Goal: Task Accomplishment & Management: Manage account settings

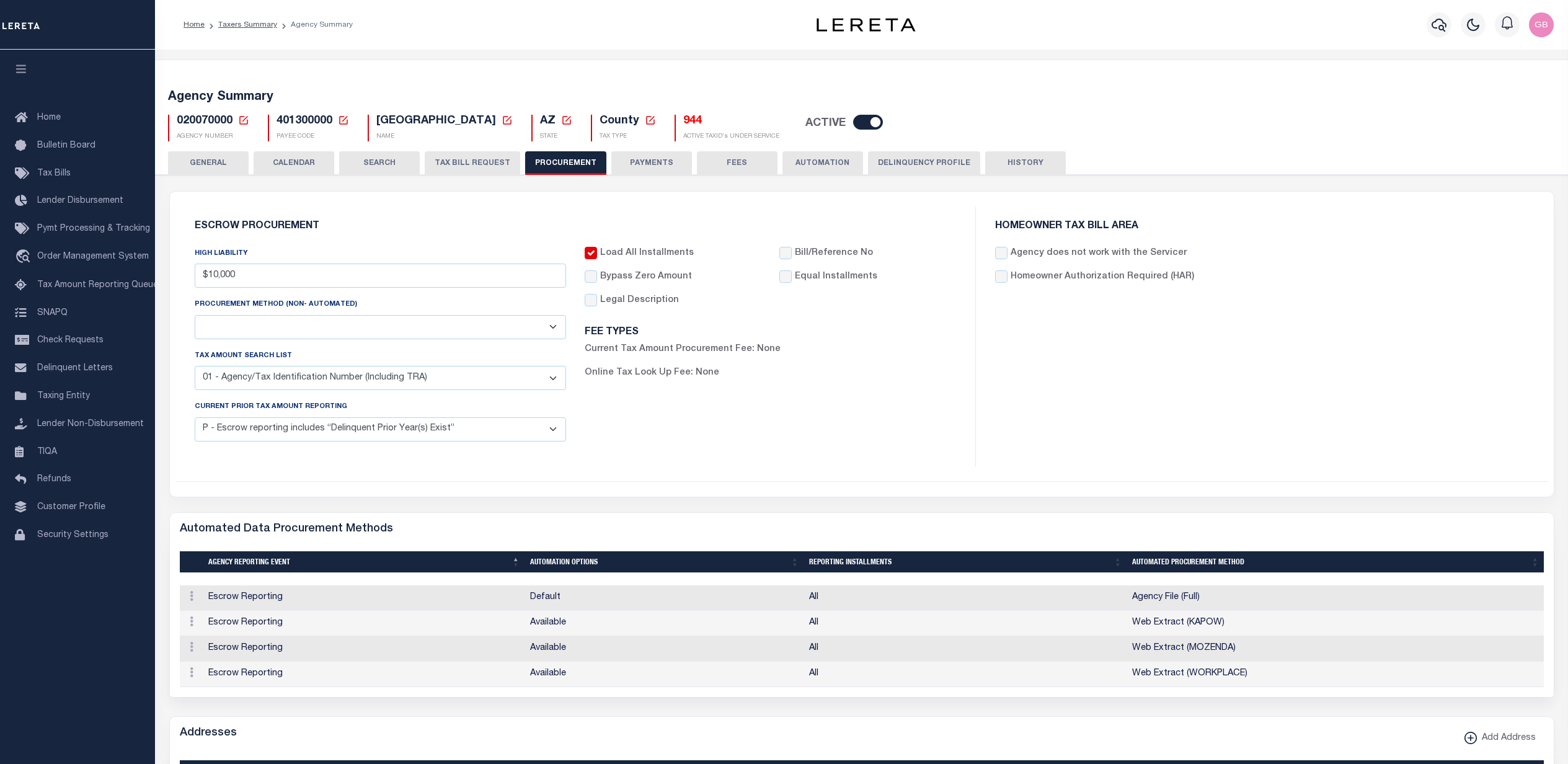
select select "1"
select select "2"
click at [254, 24] on link "Taxers Summary" at bounding box center [247, 25] width 59 height 8
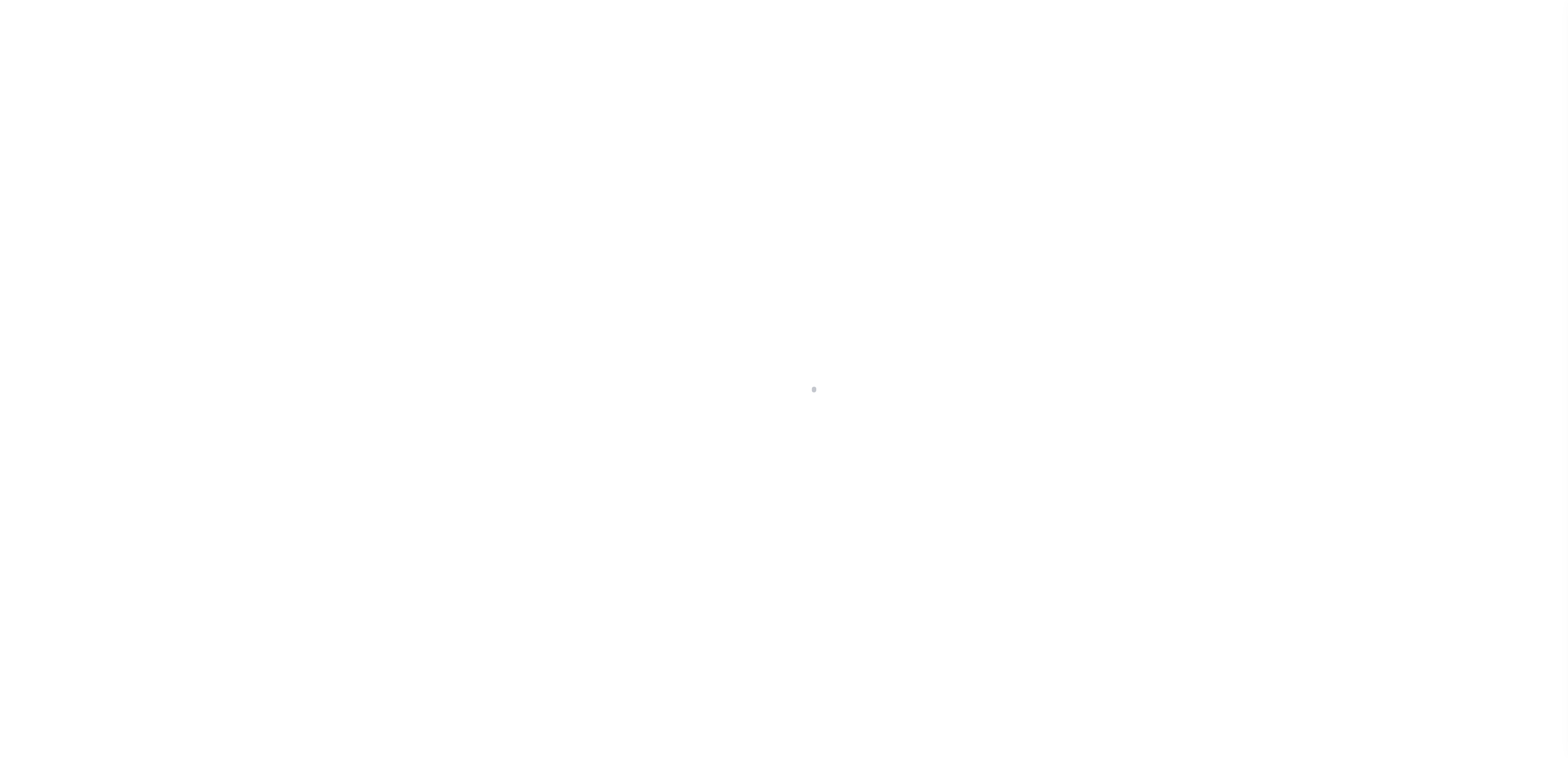
select select
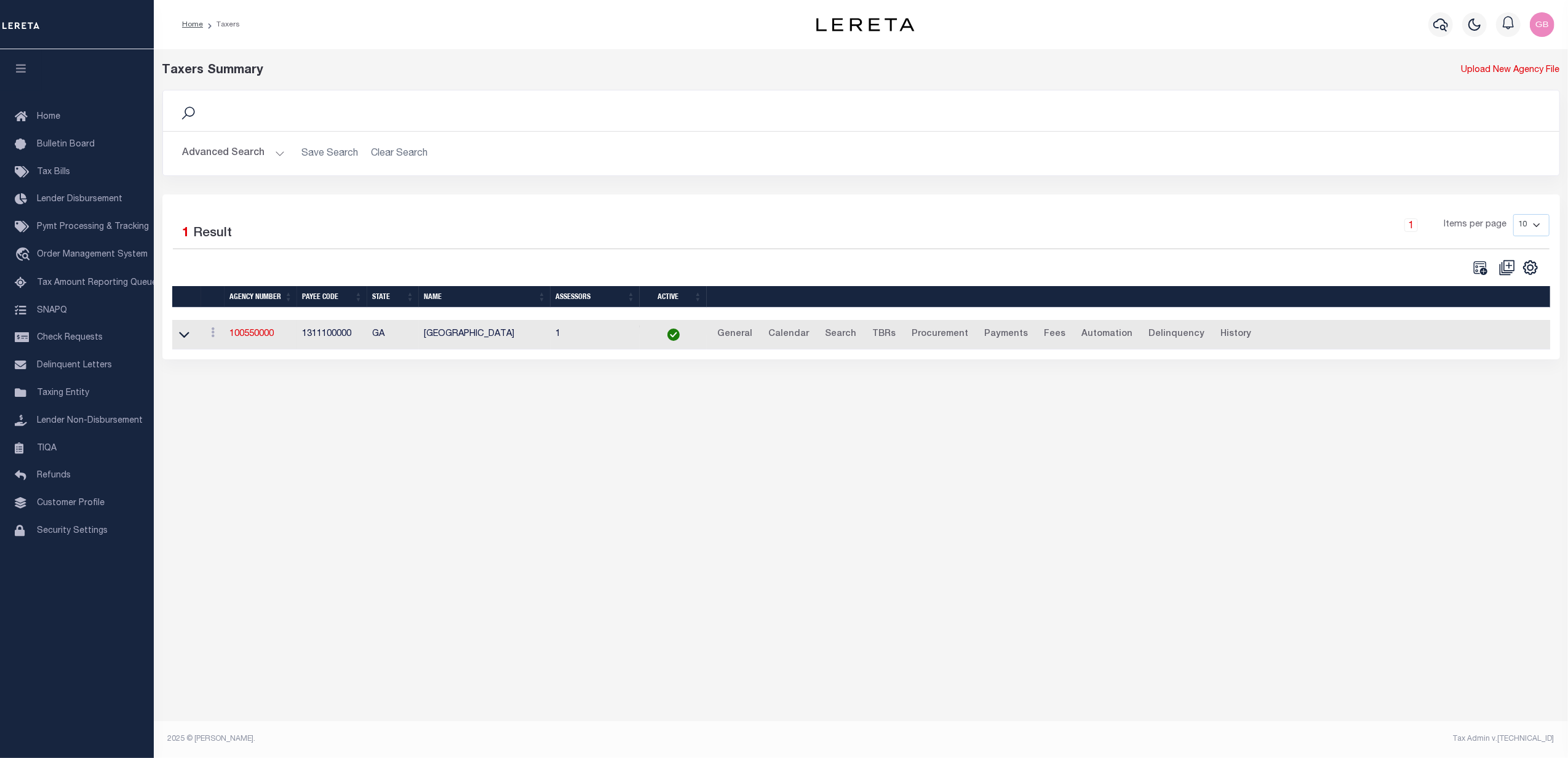
click at [259, 148] on button "Advanced Search" at bounding box center [234, 153] width 102 height 24
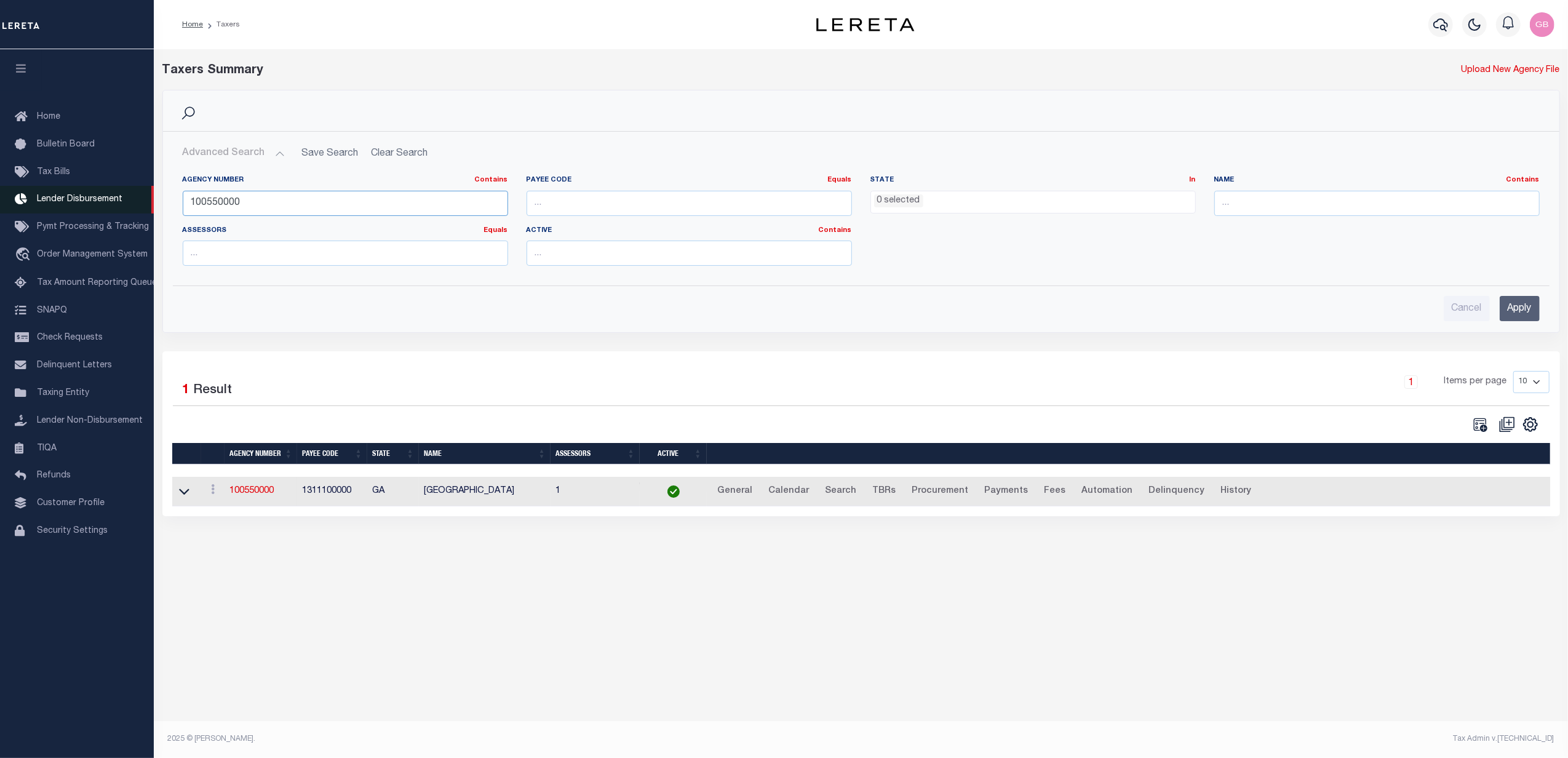
drag, startPoint x: 271, startPoint y: 201, endPoint x: 94, endPoint y: 205, distance: 177.0
click at [94, 205] on div "Home Taxers Profile" at bounding box center [784, 365] width 1568 height 731
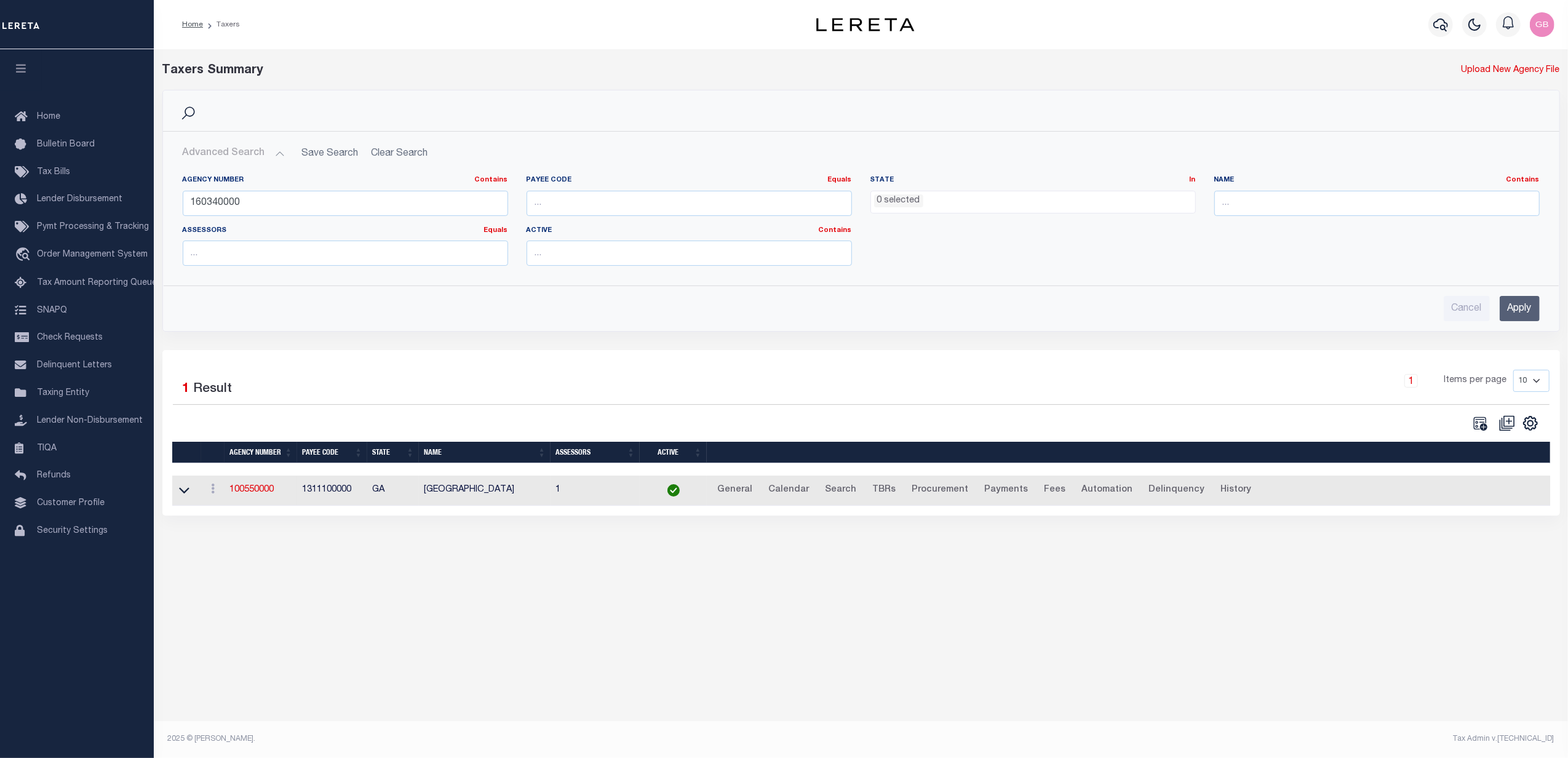
click at [1524, 311] on input "Apply" at bounding box center [1519, 308] width 40 height 25
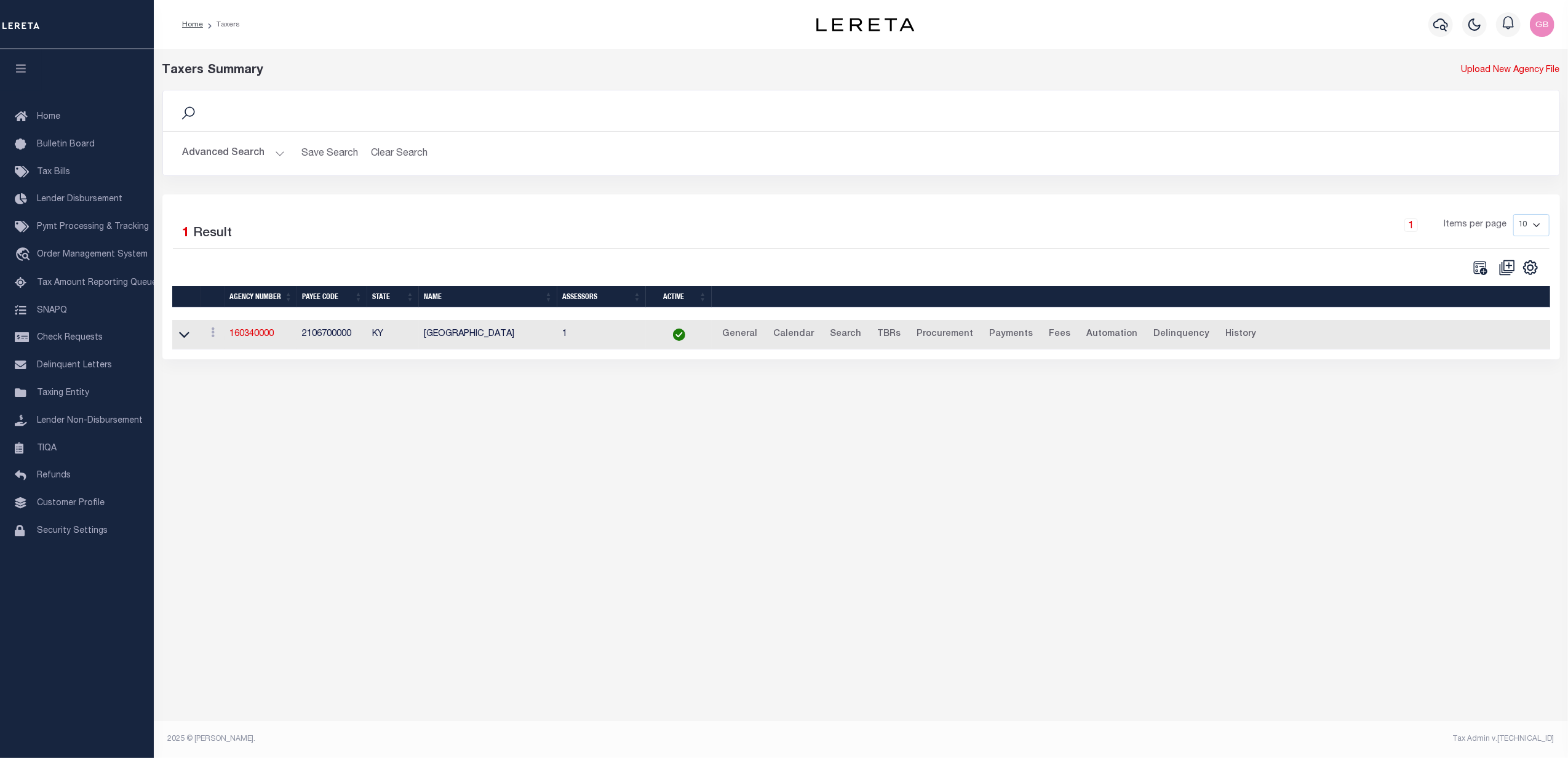
click at [233, 154] on button "Advanced Search" at bounding box center [234, 153] width 102 height 24
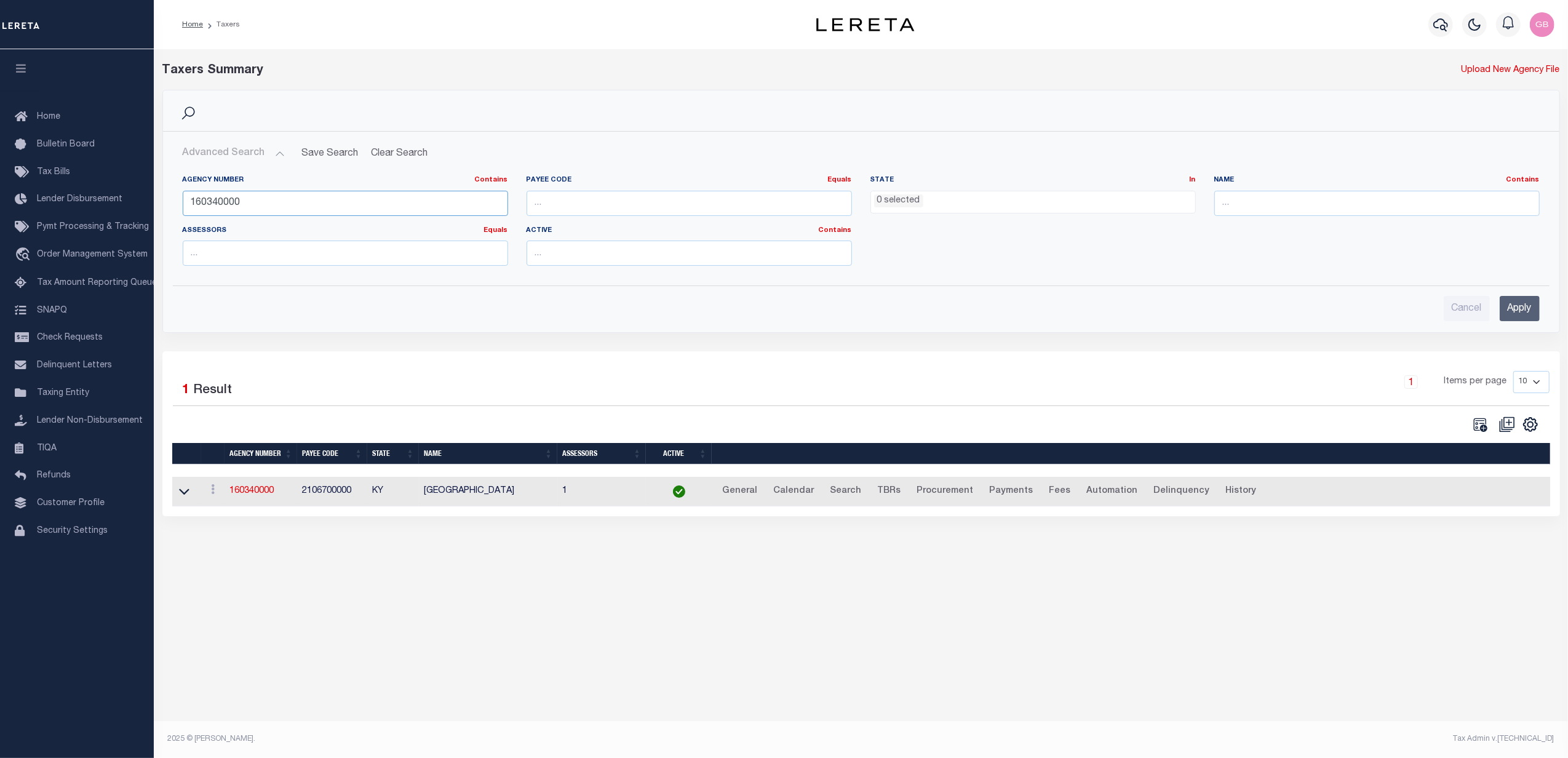
click at [272, 205] on input "160340000" at bounding box center [345, 203] width 326 height 25
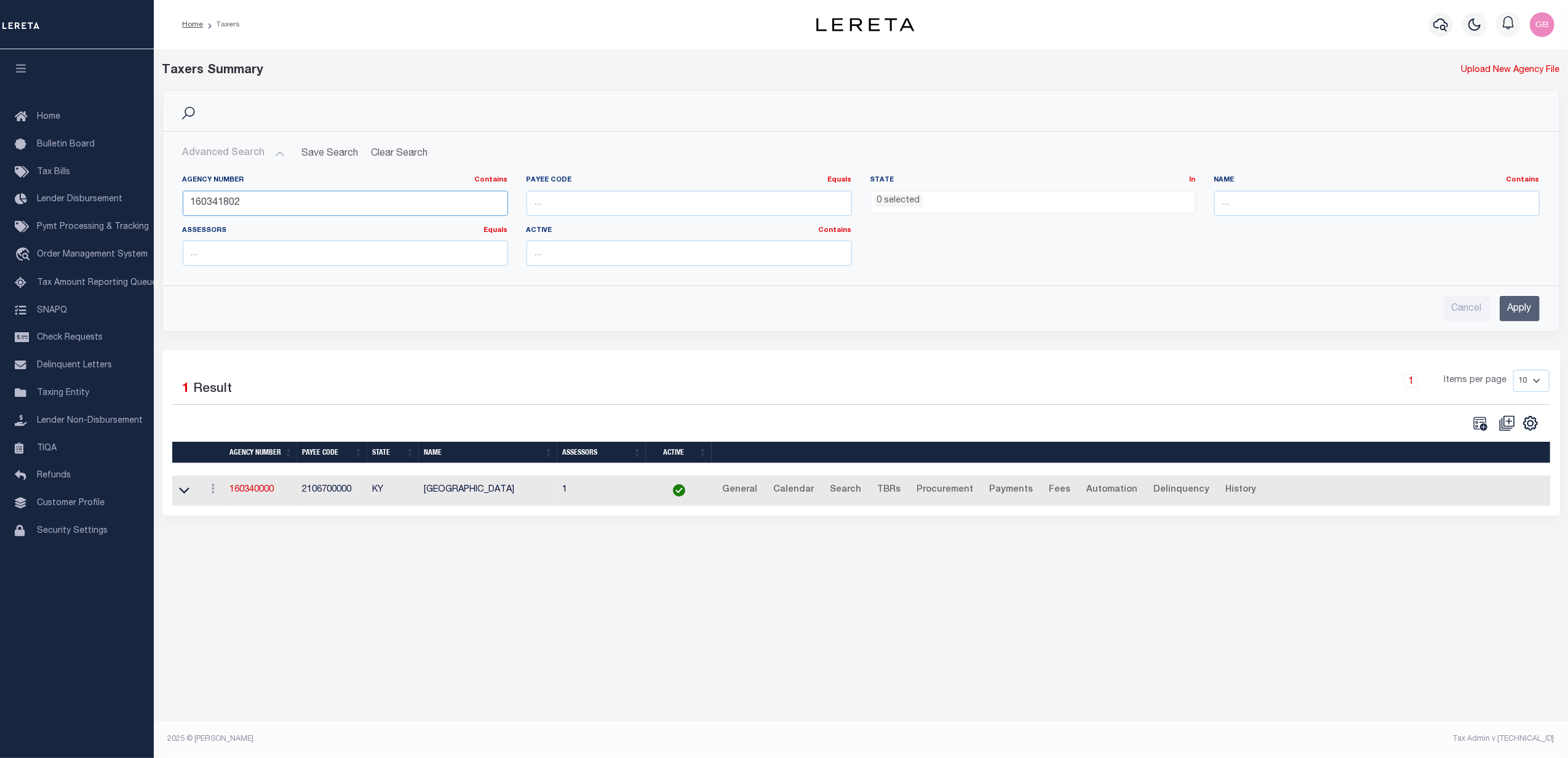
type input "160341802"
click at [1508, 310] on input "Apply" at bounding box center [1519, 308] width 40 height 25
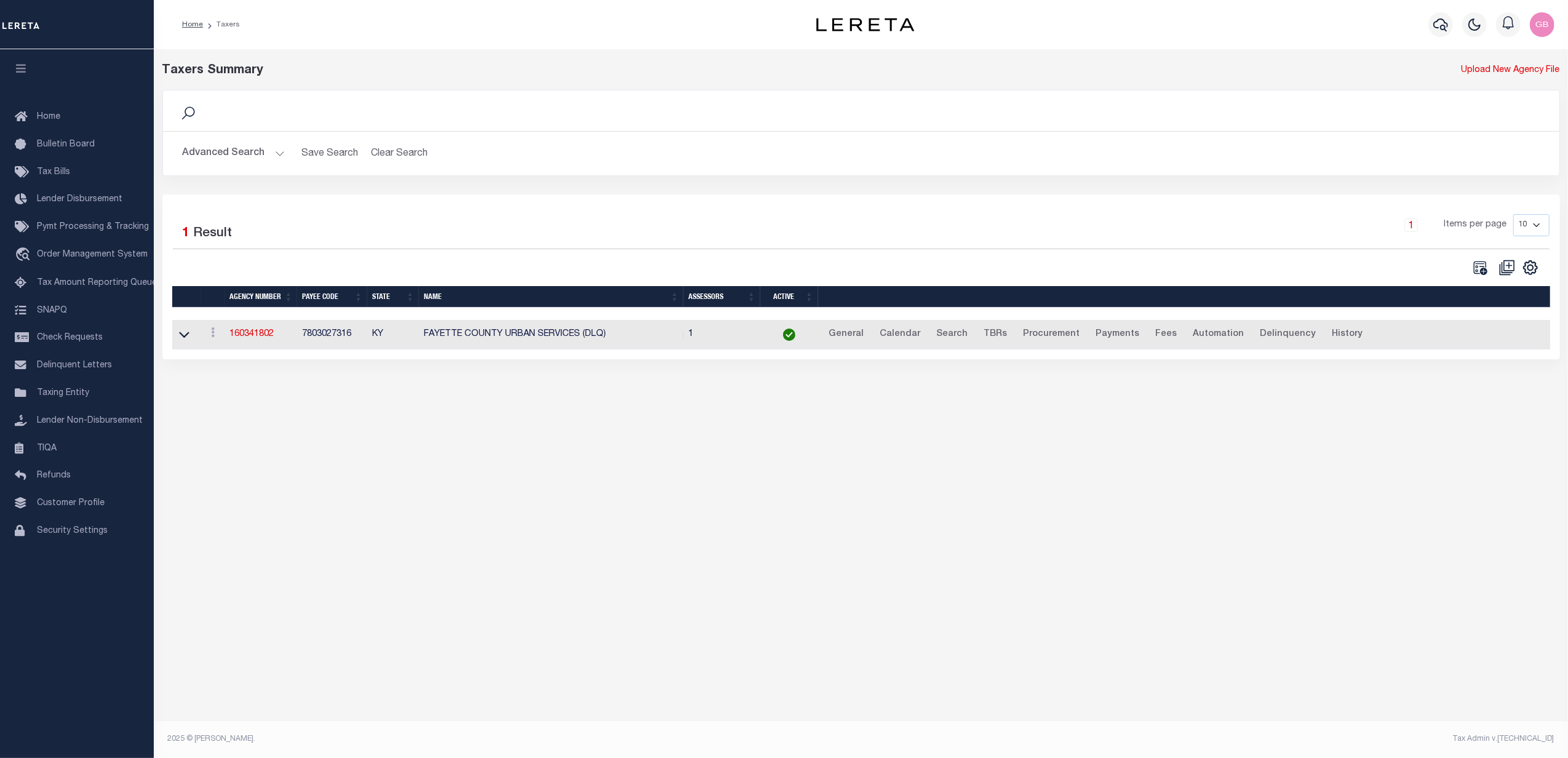
click at [1479, 271] on icon at bounding box center [1480, 267] width 16 height 16
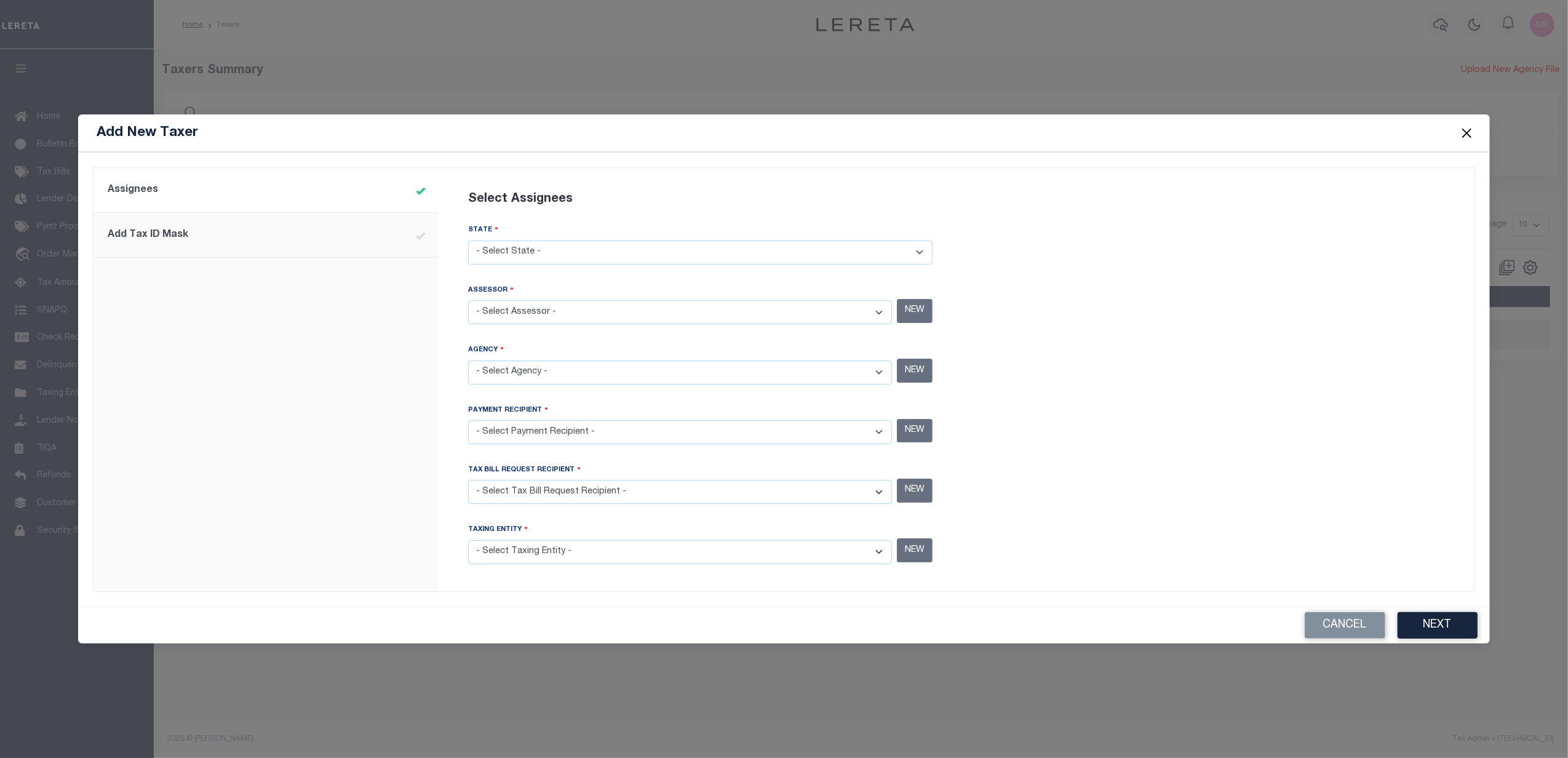
click at [625, 255] on select "- Select State - AK AL AR AZ CA CO CT DC DE FL GA GU HI IA ID IL IN KS KY LA MA…" at bounding box center [700, 252] width 464 height 24
select select "KY"
click at [468, 240] on select "- Select State - AK AL AR AZ CA CO CT DC DE FL GA GU HI IA ID IL IN KS KY LA MA…" at bounding box center [700, 252] width 464 height 24
click at [593, 313] on select "- Select Assessor - ADAIR COUNTY - County ALLEN COUNTY - County ANDERSON COUNTY…" at bounding box center [680, 312] width 424 height 24
select select "2106700000"
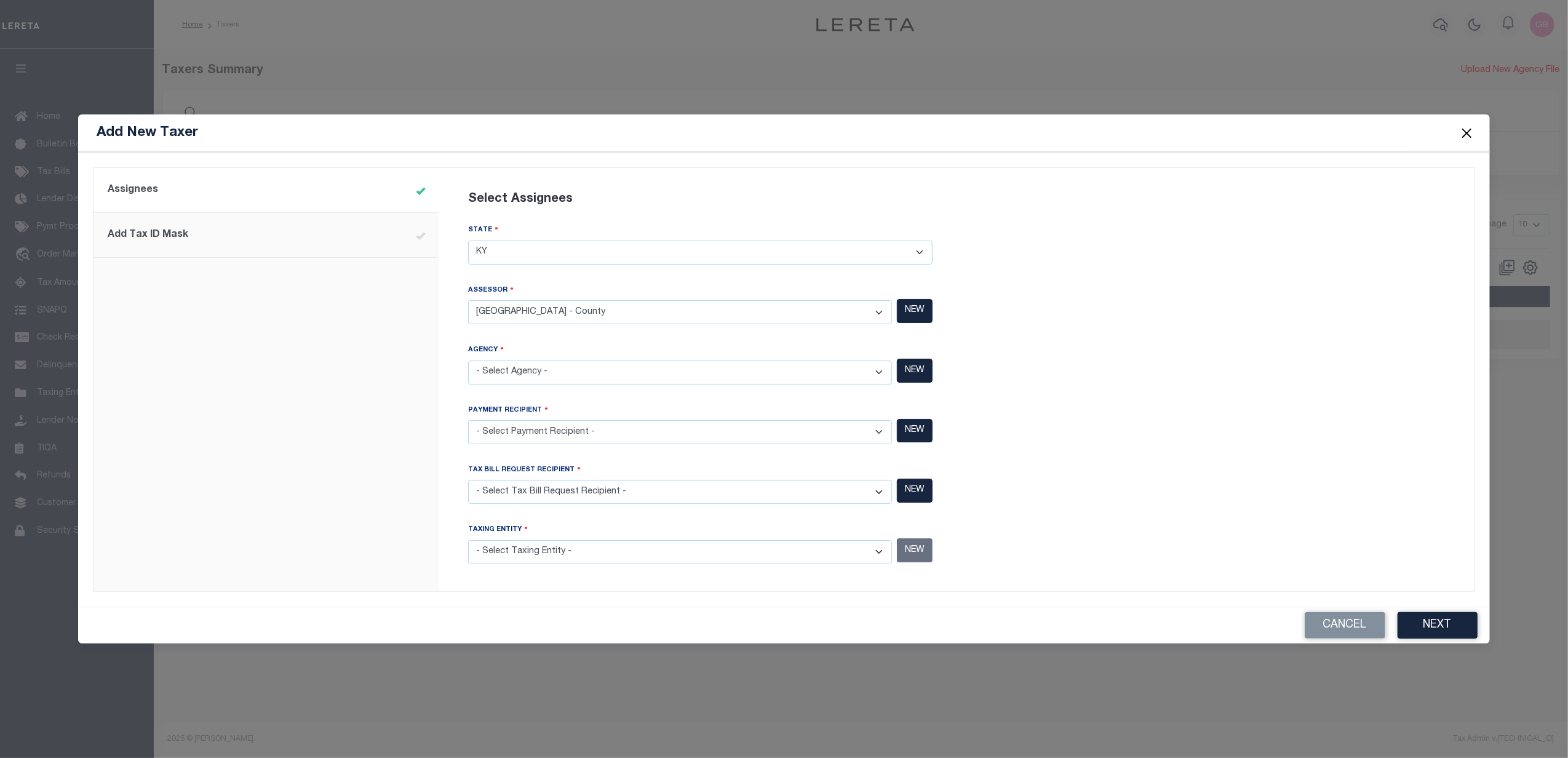
click at [468, 300] on select "- Select Assessor - ADAIR COUNTY - County ALLEN COUNTY - County ANDERSON COUNTY…" at bounding box center [680, 312] width 424 height 24
click at [873, 374] on select "- Select Agency - ADAIR COUNTY - County ADAIR COUNTY MOBILE HOMES - Interim Mob…" at bounding box center [680, 372] width 424 height 24
select select "7803027316"
click at [468, 361] on select "- Select Agency - ADAIR COUNTY - County ADAIR COUNTY MOBILE HOMES - Interim Mob…" at bounding box center [680, 372] width 424 height 24
click at [869, 435] on select "- Select Payment Recipient - ADAIR COUNTY - County ADAIR COUNTY MOBILE HOMES - …" at bounding box center [680, 432] width 424 height 24
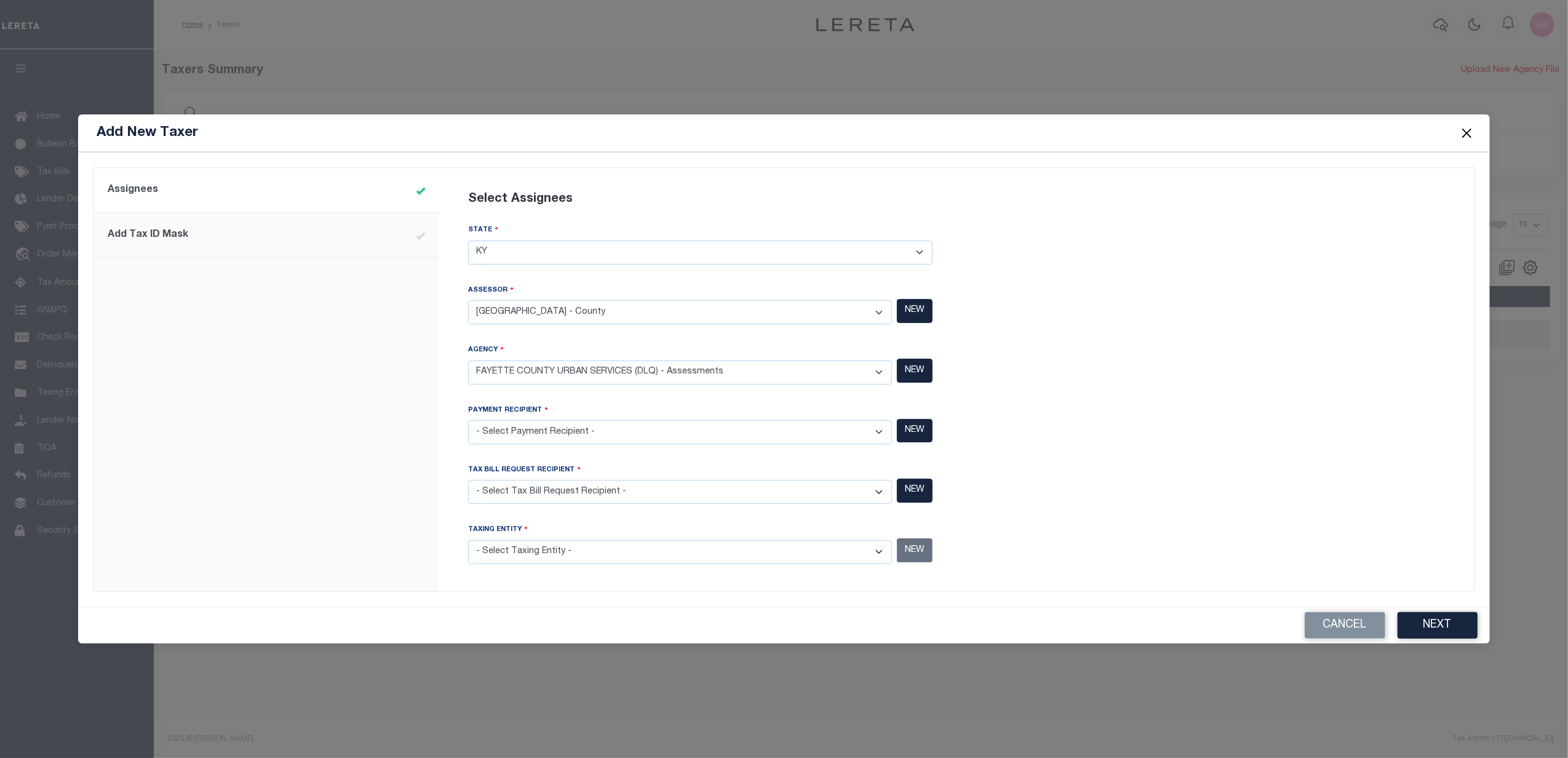
click at [1257, 438] on div at bounding box center [1213, 379] width 512 height 408
click at [1351, 624] on button "Cancel" at bounding box center [1345, 625] width 81 height 27
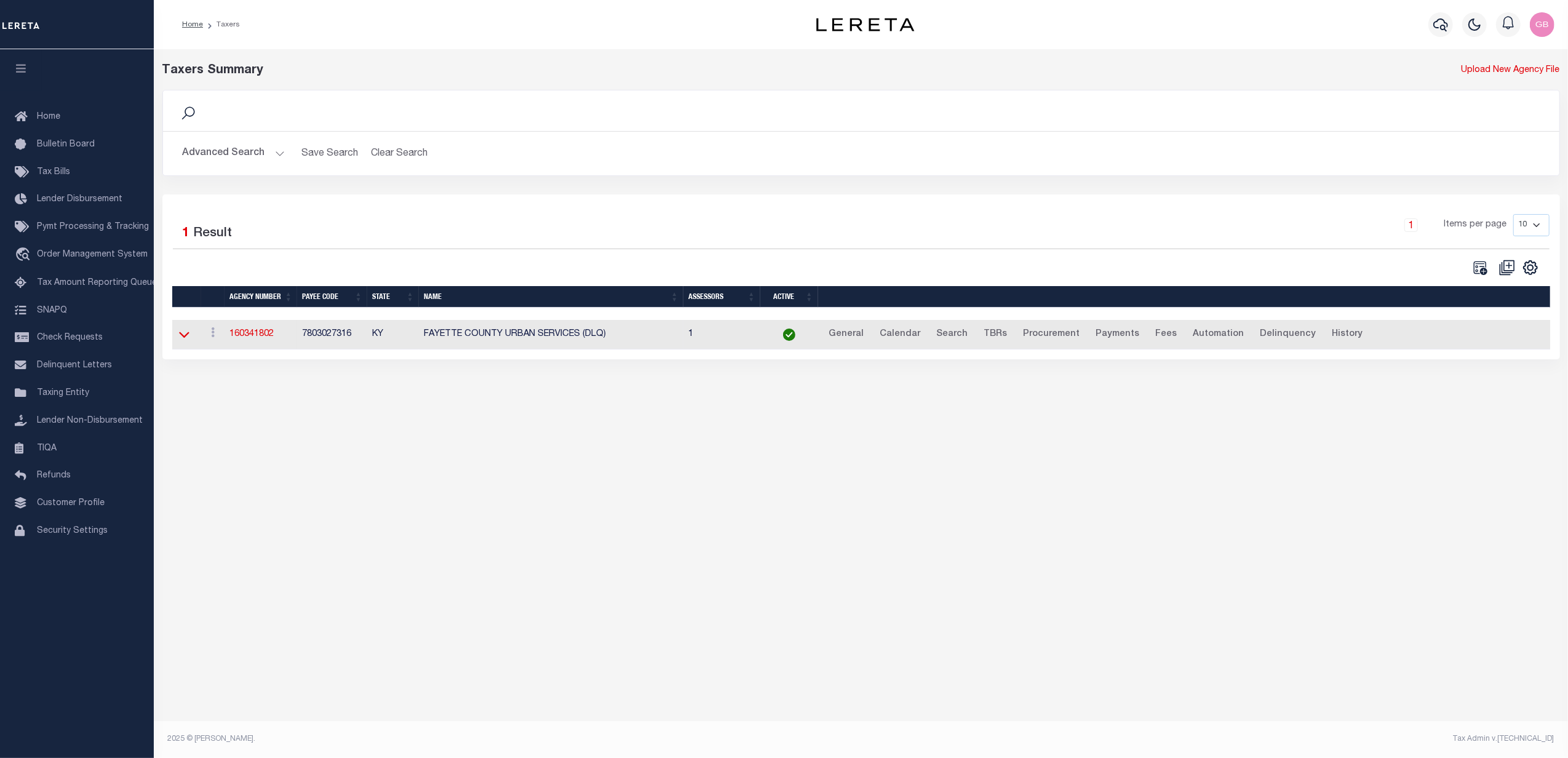
click at [187, 338] on icon at bounding box center [185, 335] width 11 height 6
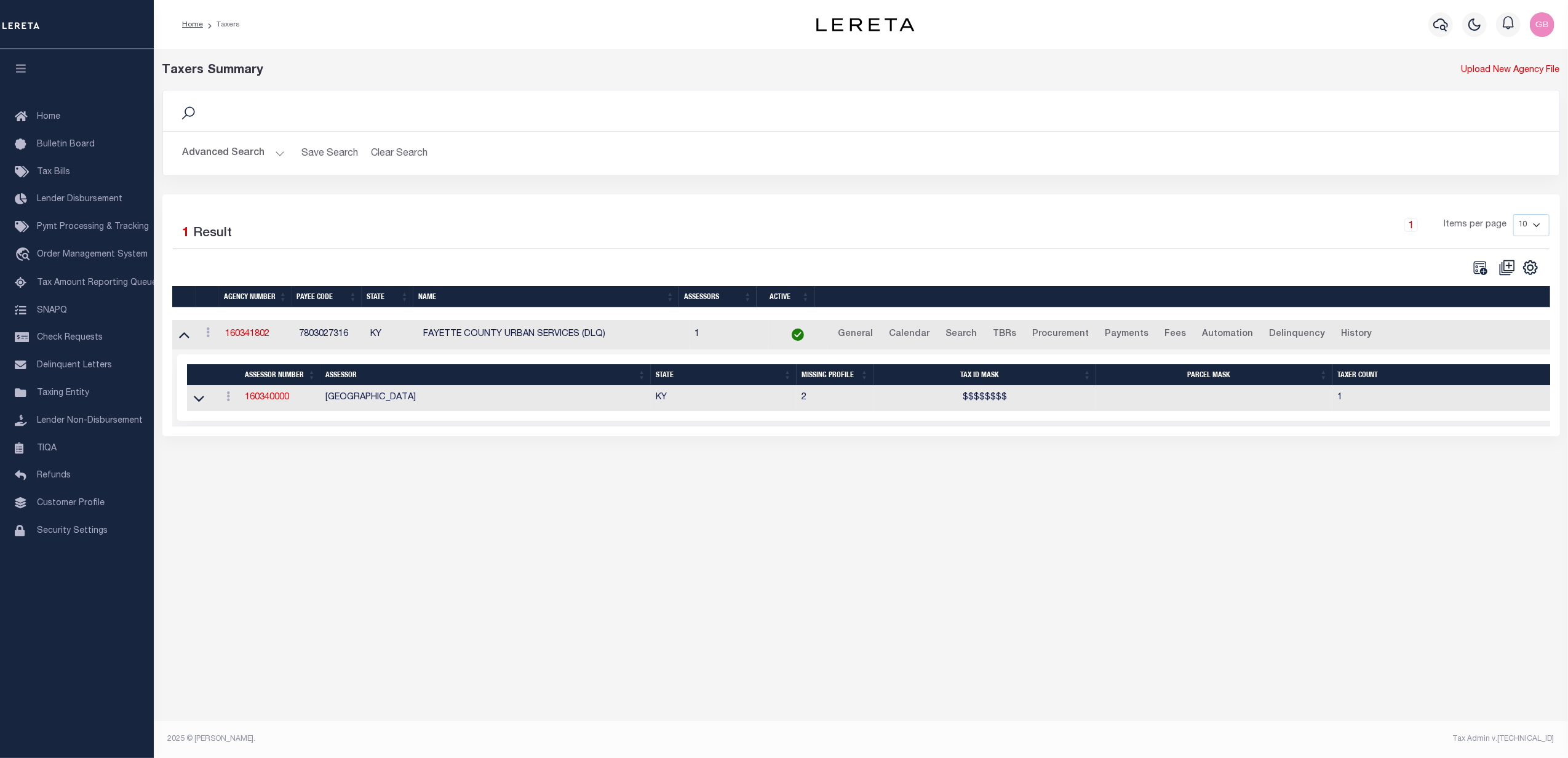
click at [245, 330] on td "160341802" at bounding box center [257, 335] width 74 height 31
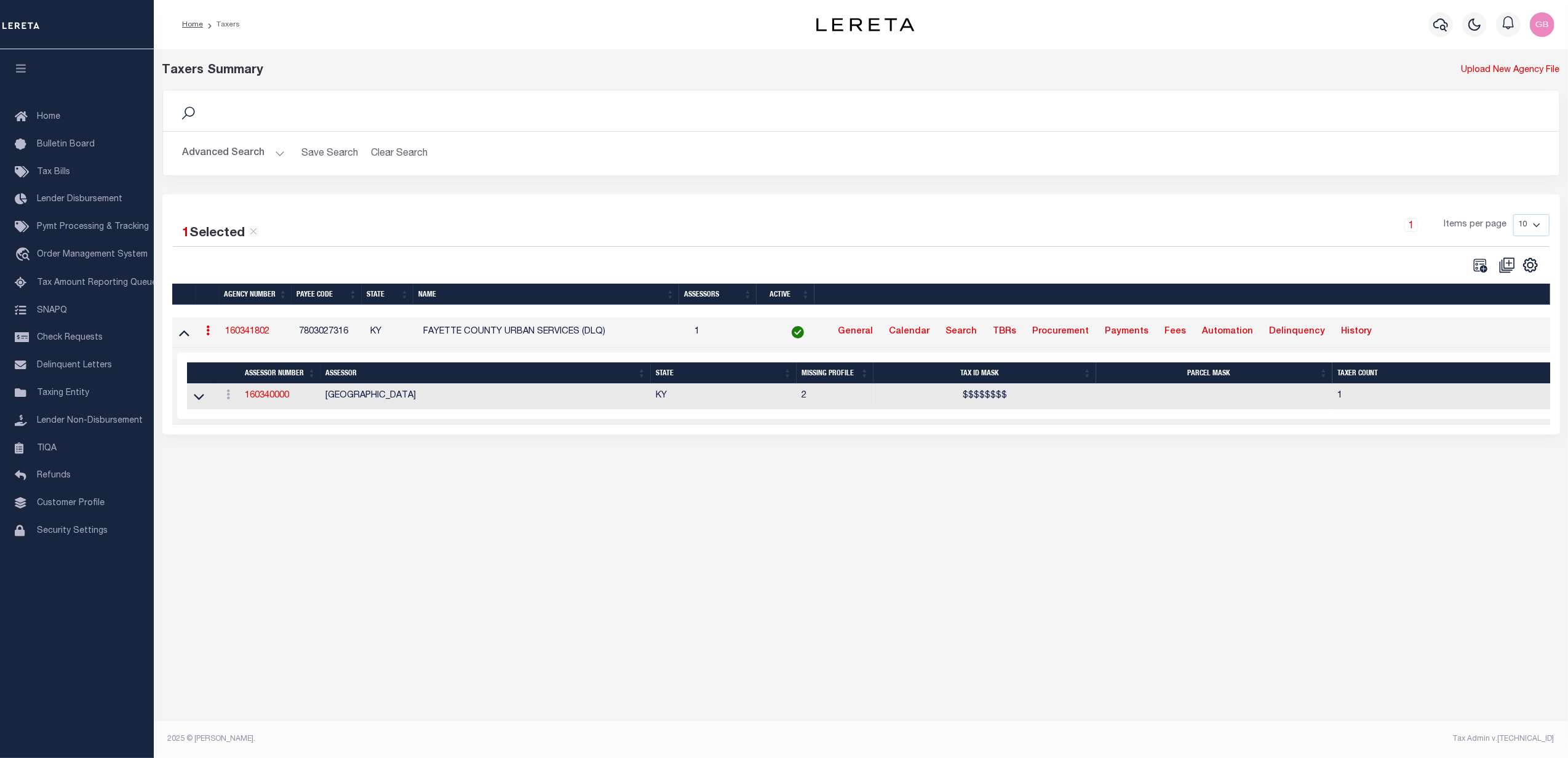
click at [249, 335] on link "160341802" at bounding box center [247, 331] width 44 height 8
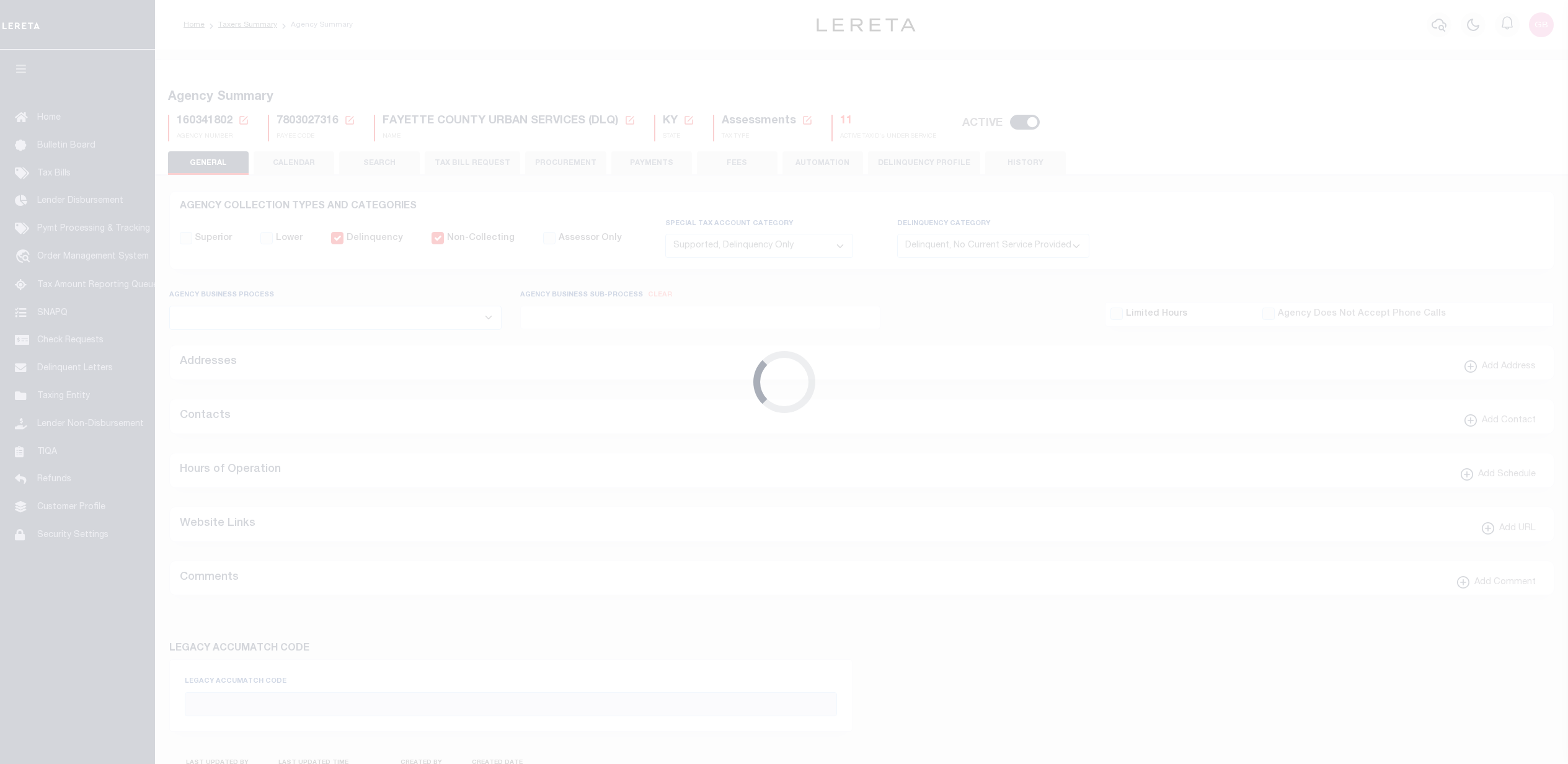
select select "4"
select select
type input "2024/2024"
type input "0"
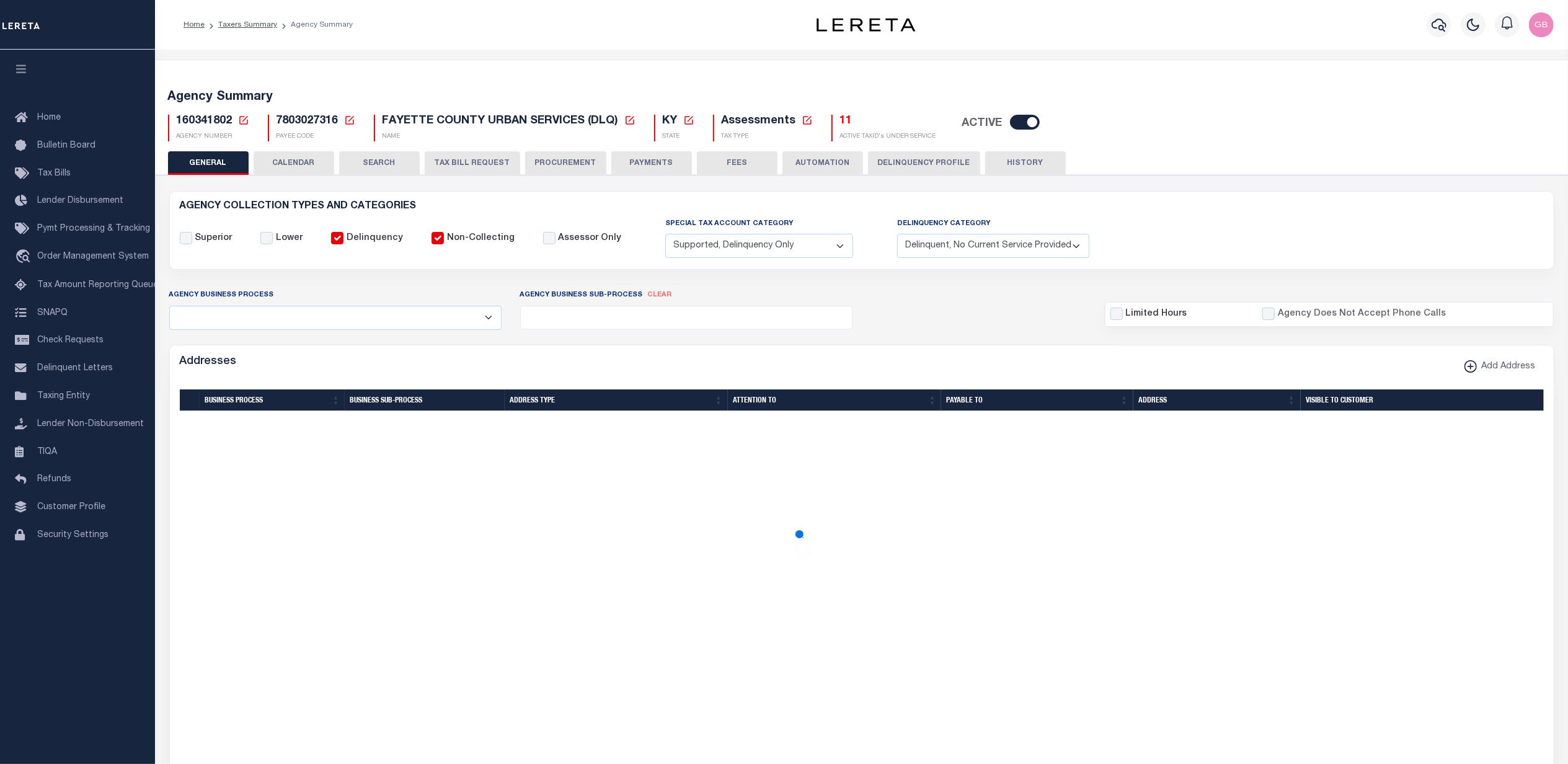
click at [914, 160] on button "Delinquency Profile" at bounding box center [924, 163] width 112 height 24
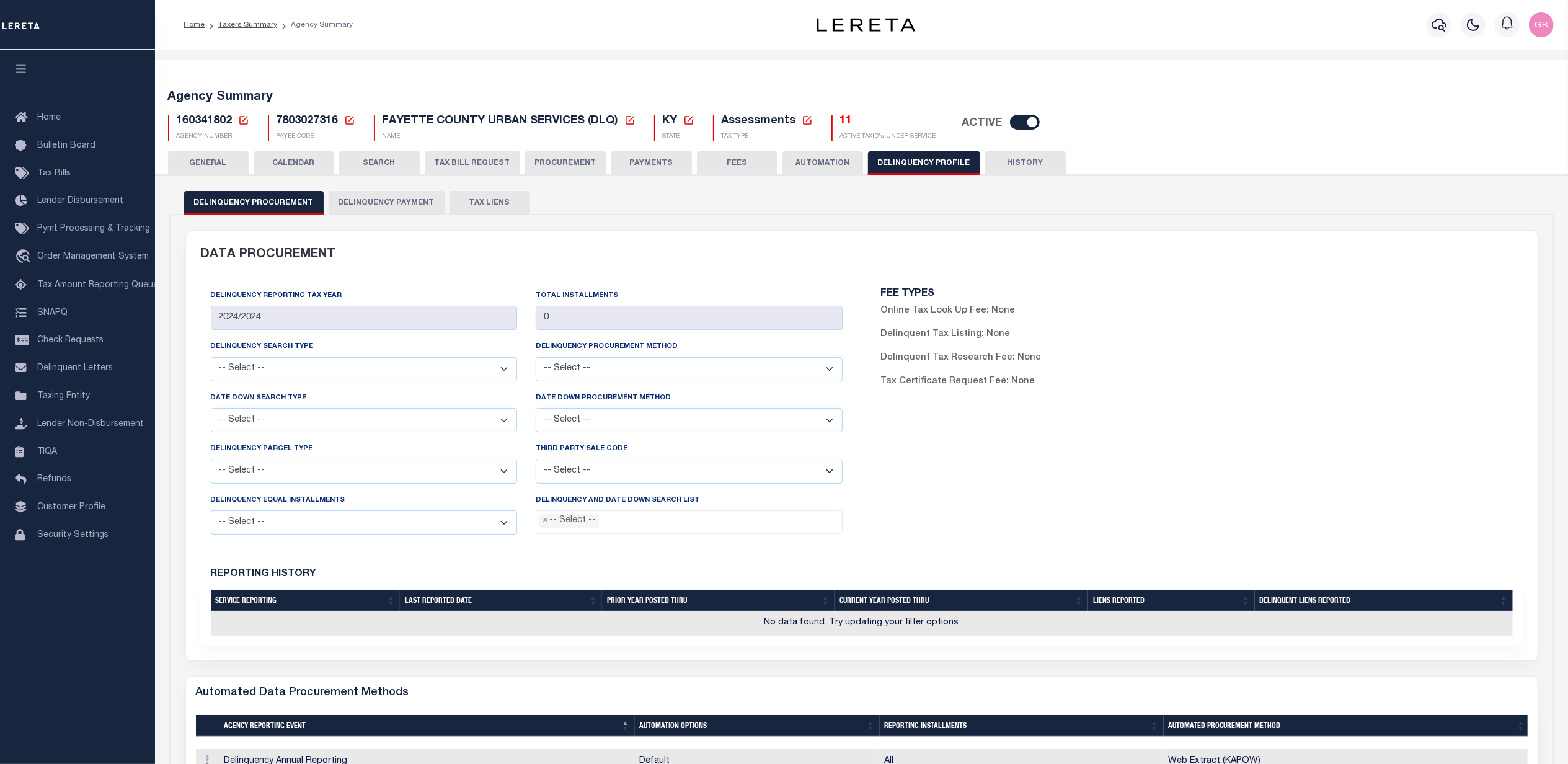
click at [392, 206] on button "Delinquency Payment" at bounding box center [386, 202] width 116 height 24
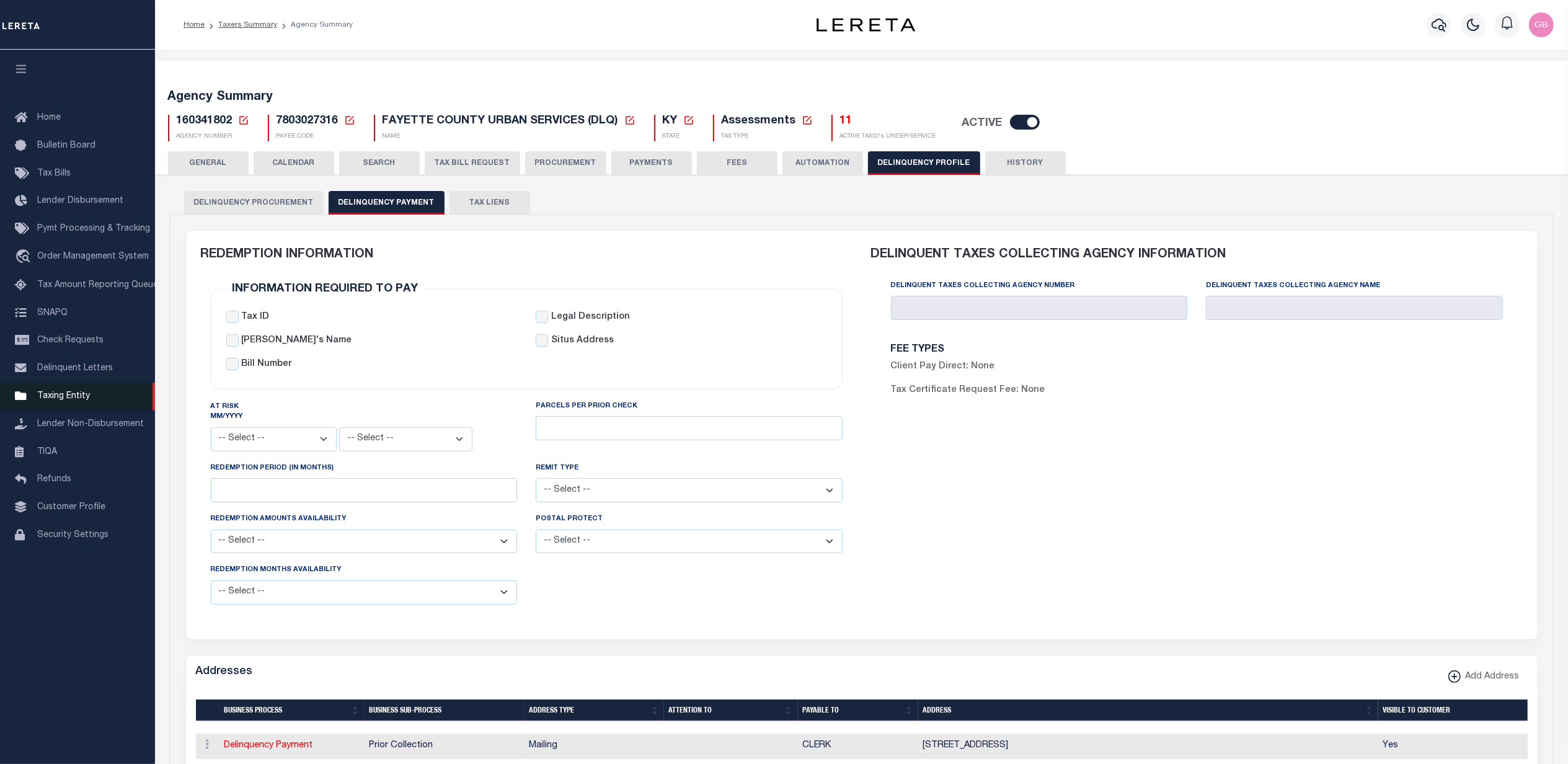
drag, startPoint x: 61, startPoint y: 399, endPoint x: 70, endPoint y: 395, distance: 9.8
click at [61, 399] on span "Taxing Entity" at bounding box center [63, 396] width 53 height 8
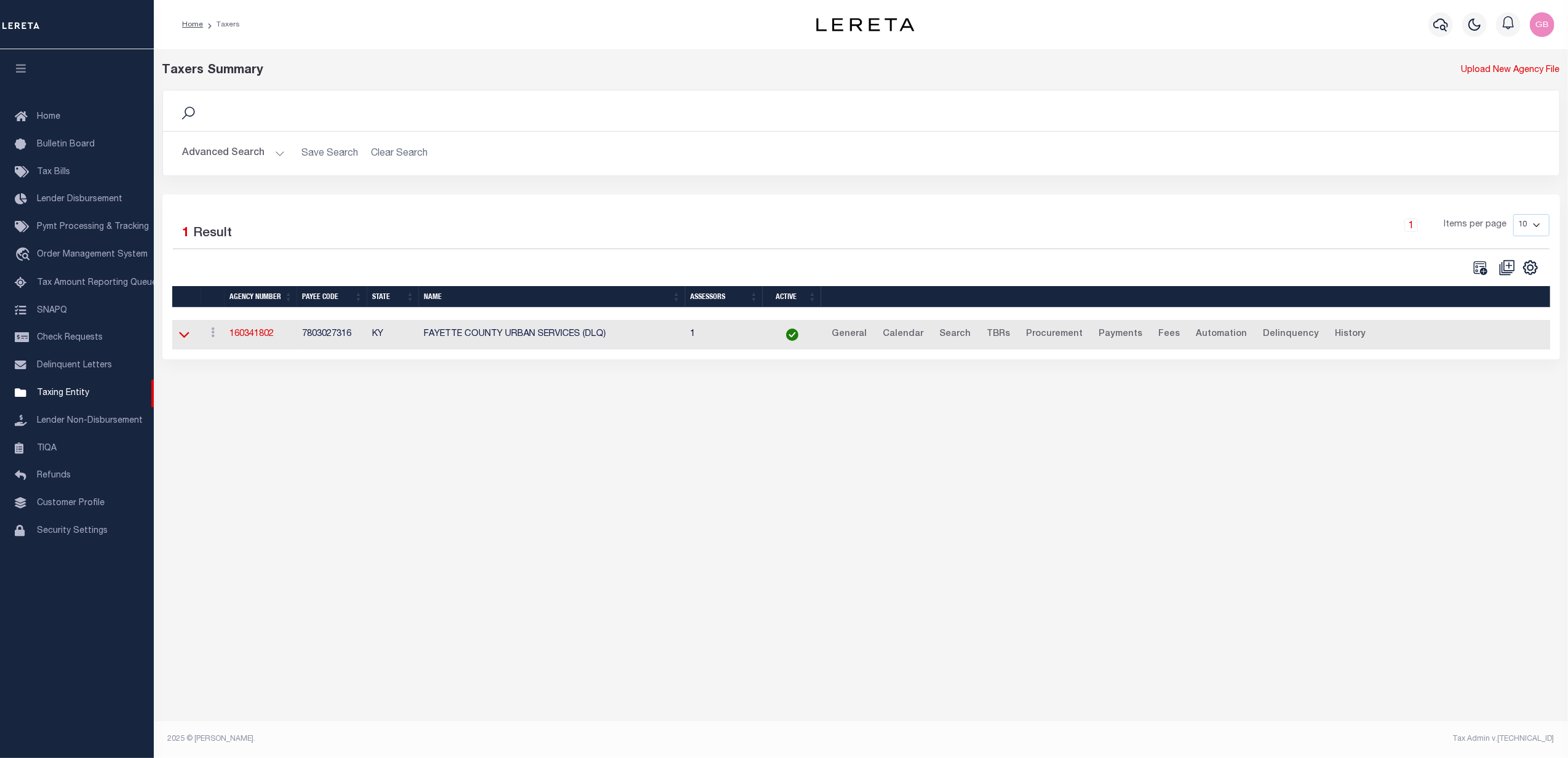
click at [183, 337] on icon at bounding box center [185, 334] width 11 height 13
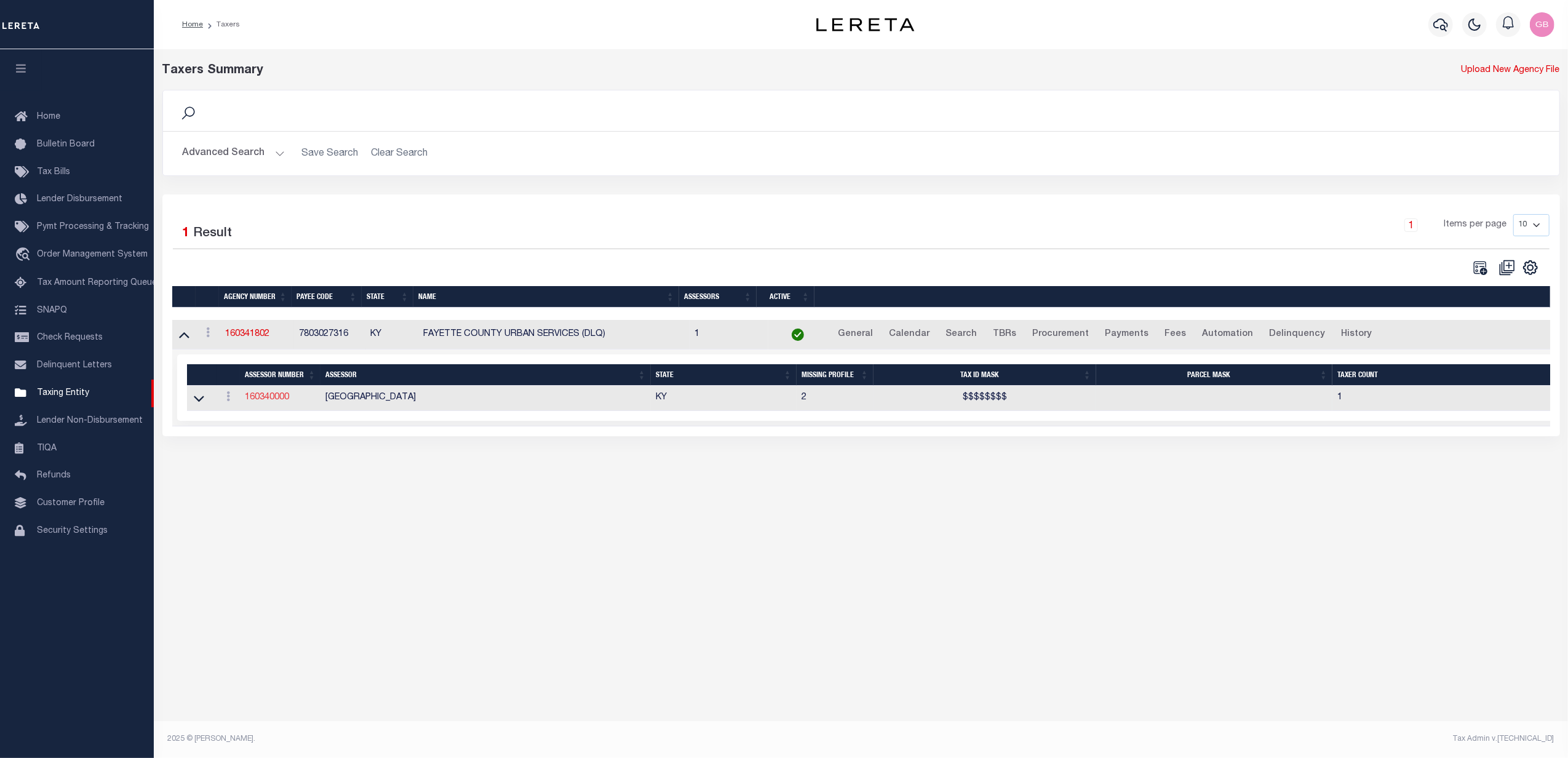
click at [265, 402] on link "160340000" at bounding box center [267, 397] width 44 height 8
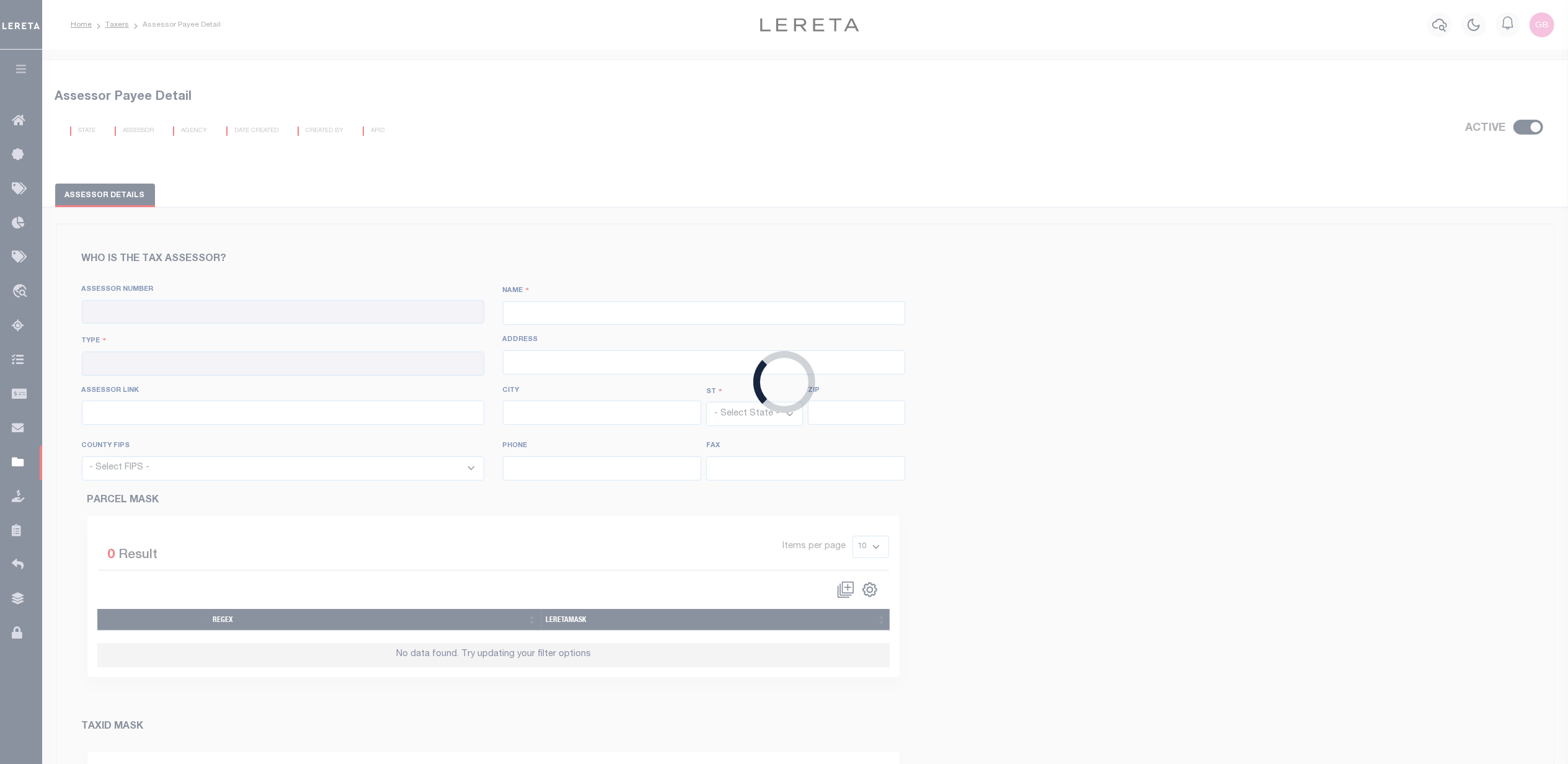
checkbox input "true"
type input "160340000"
type input "[GEOGRAPHIC_DATA]"
type input "00 - County"
type input "[STREET_ADDRESS]"
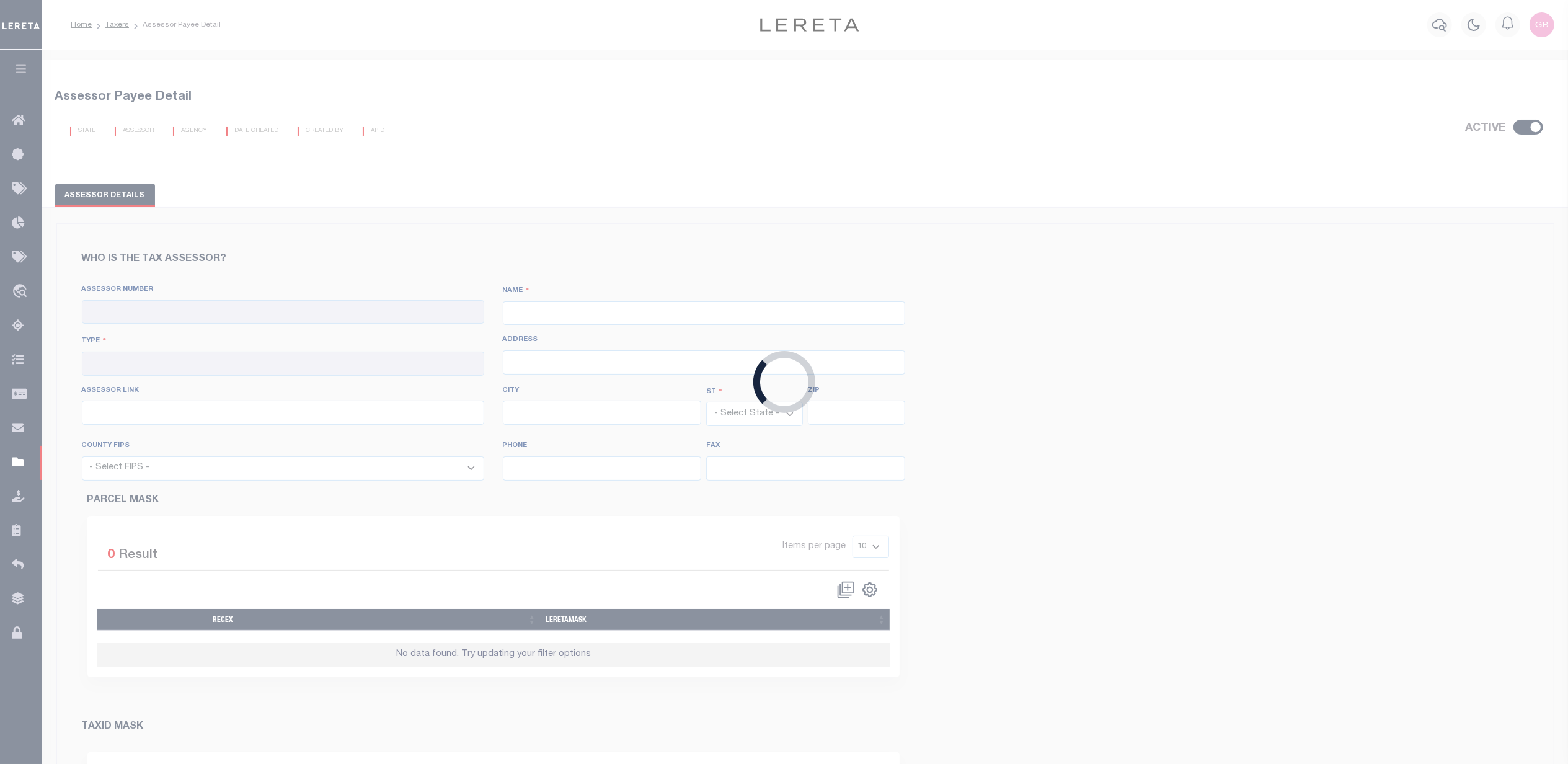
type input "[URL][DOMAIN_NAME]"
type input "[GEOGRAPHIC_DATA]"
select select "KY"
type input "40507"
select select "21067"
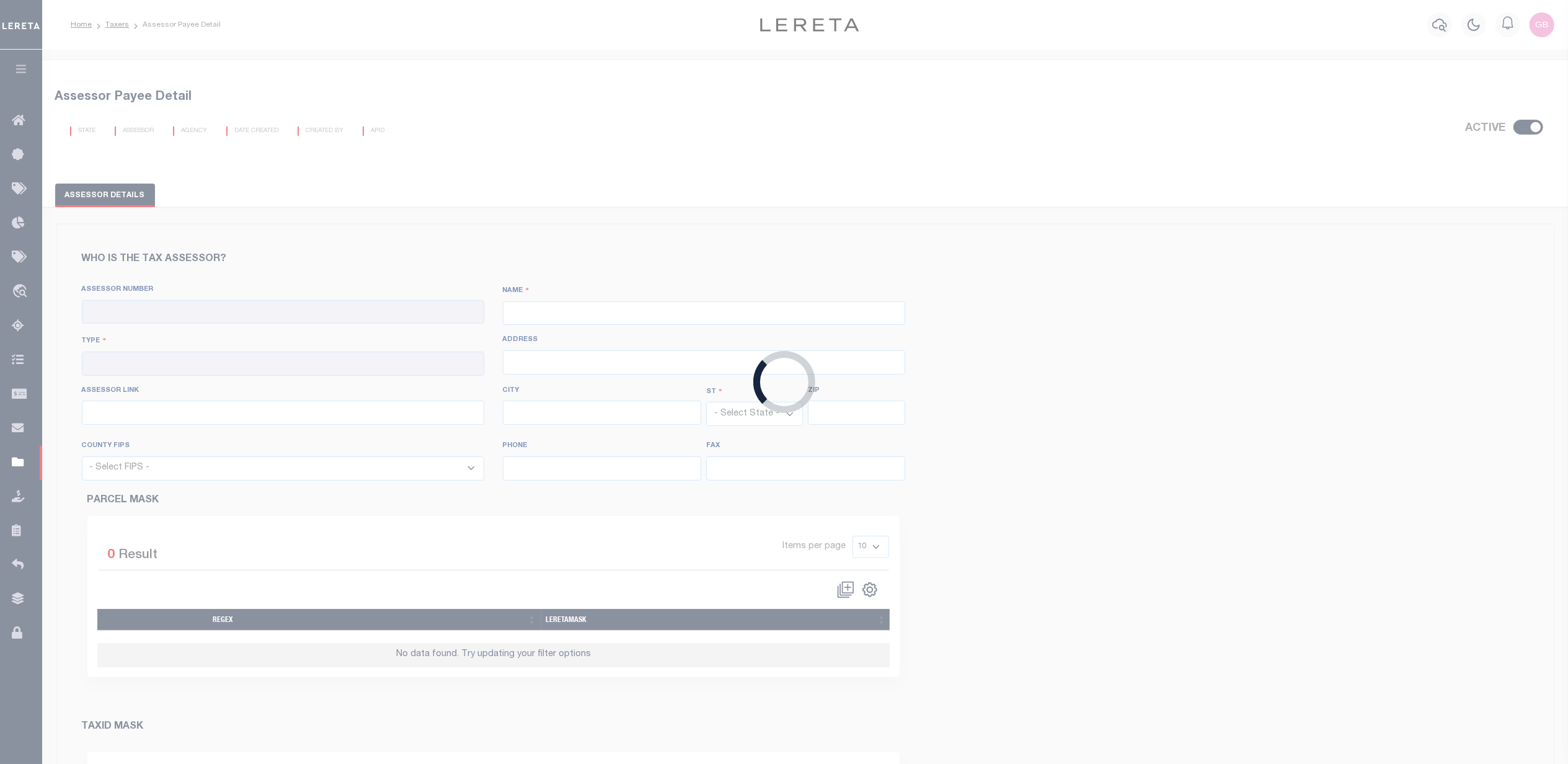
type input "[PHONE_NUMBER]"
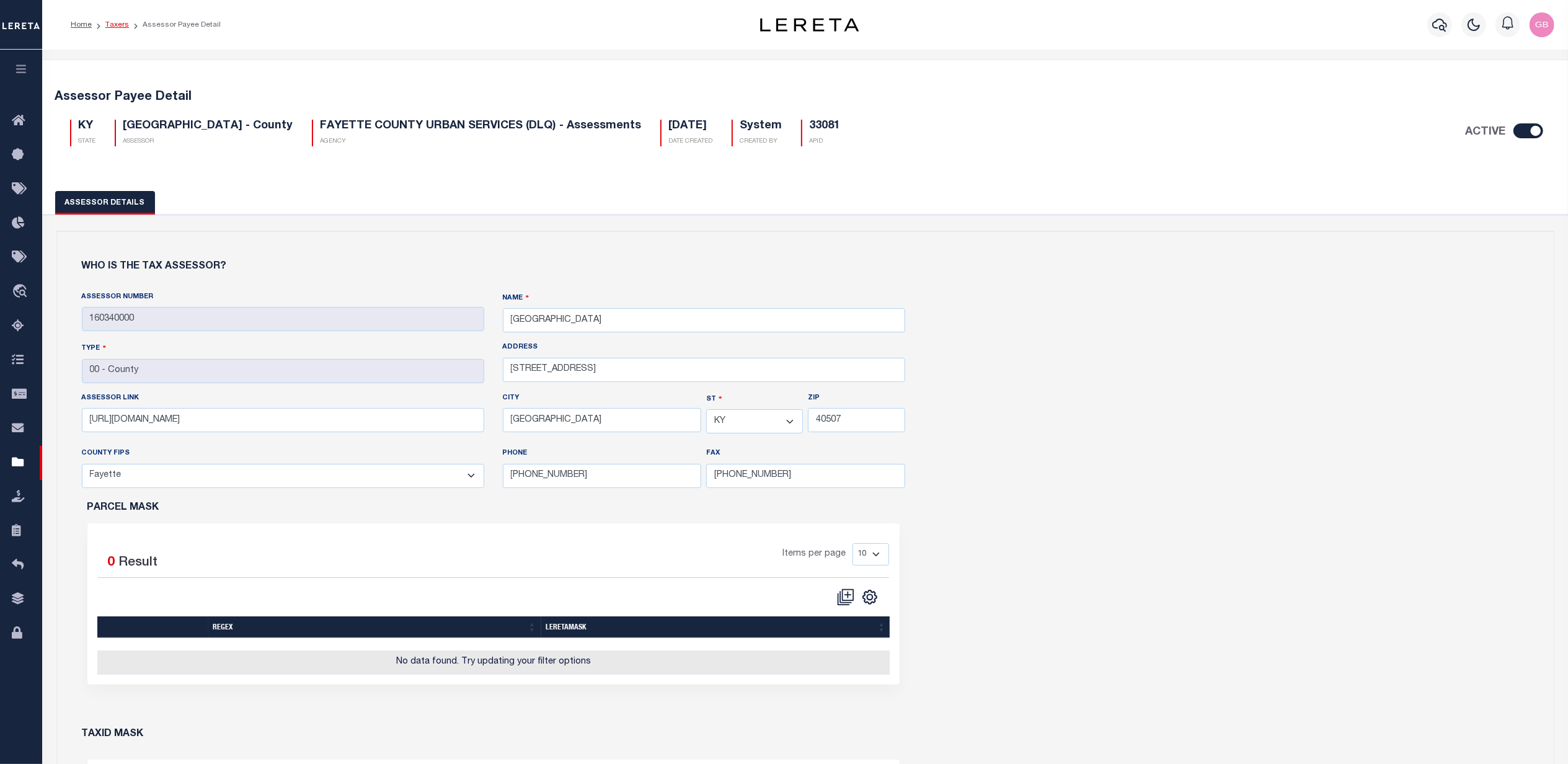
click at [114, 23] on link "Taxers" at bounding box center [117, 25] width 24 height 8
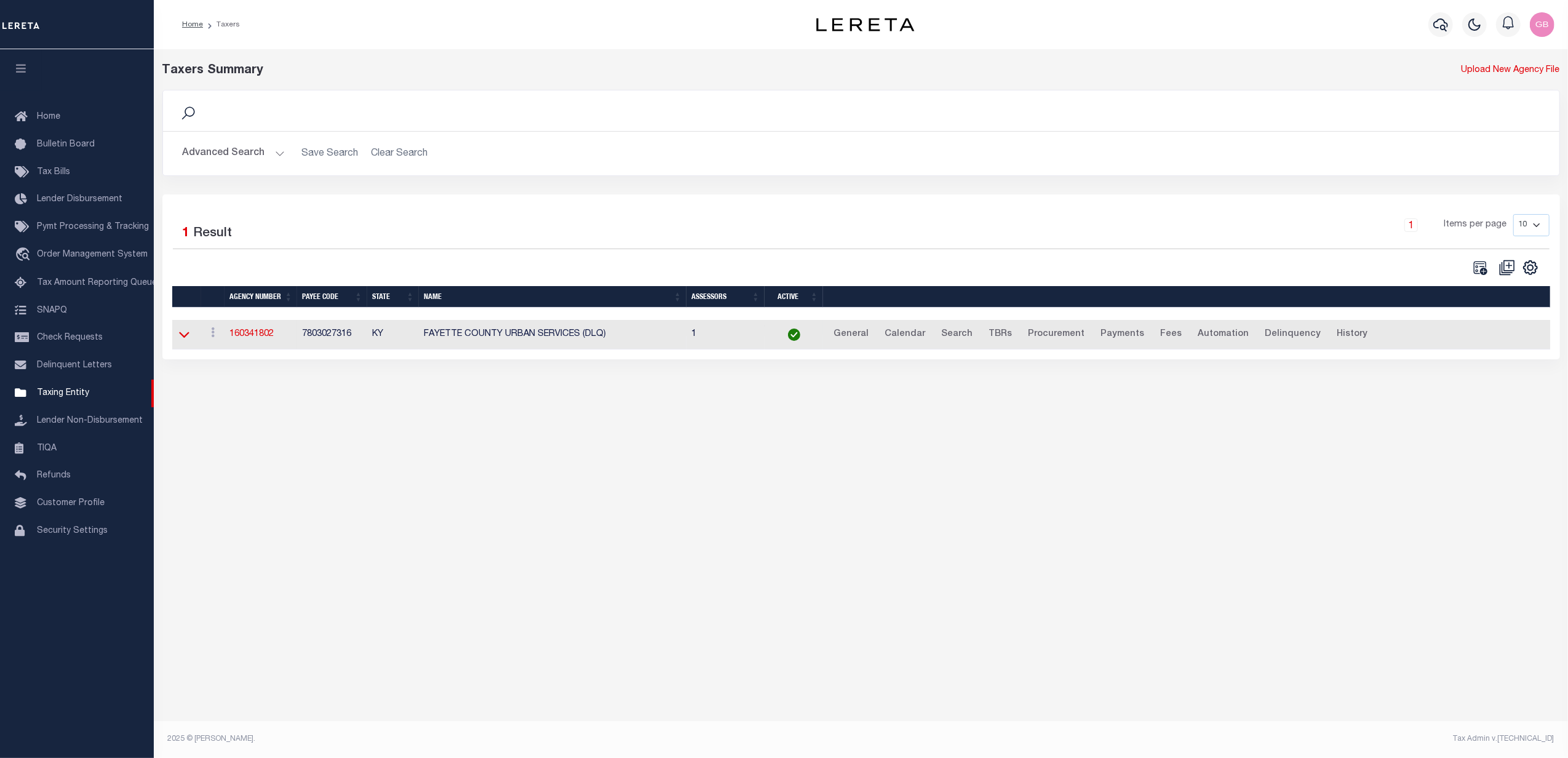
click at [186, 336] on icon at bounding box center [185, 334] width 11 height 13
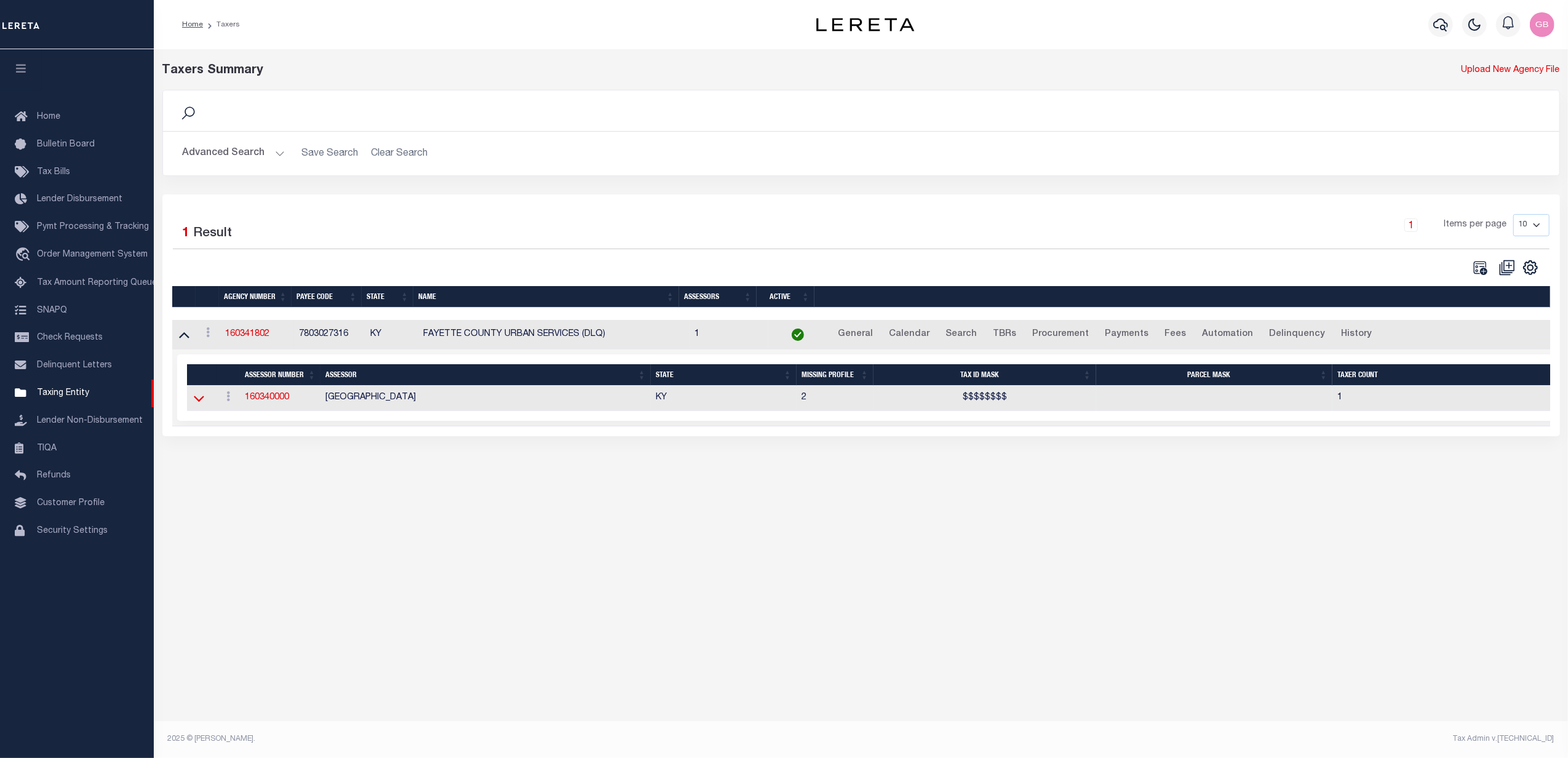
click at [195, 402] on icon at bounding box center [199, 399] width 11 height 6
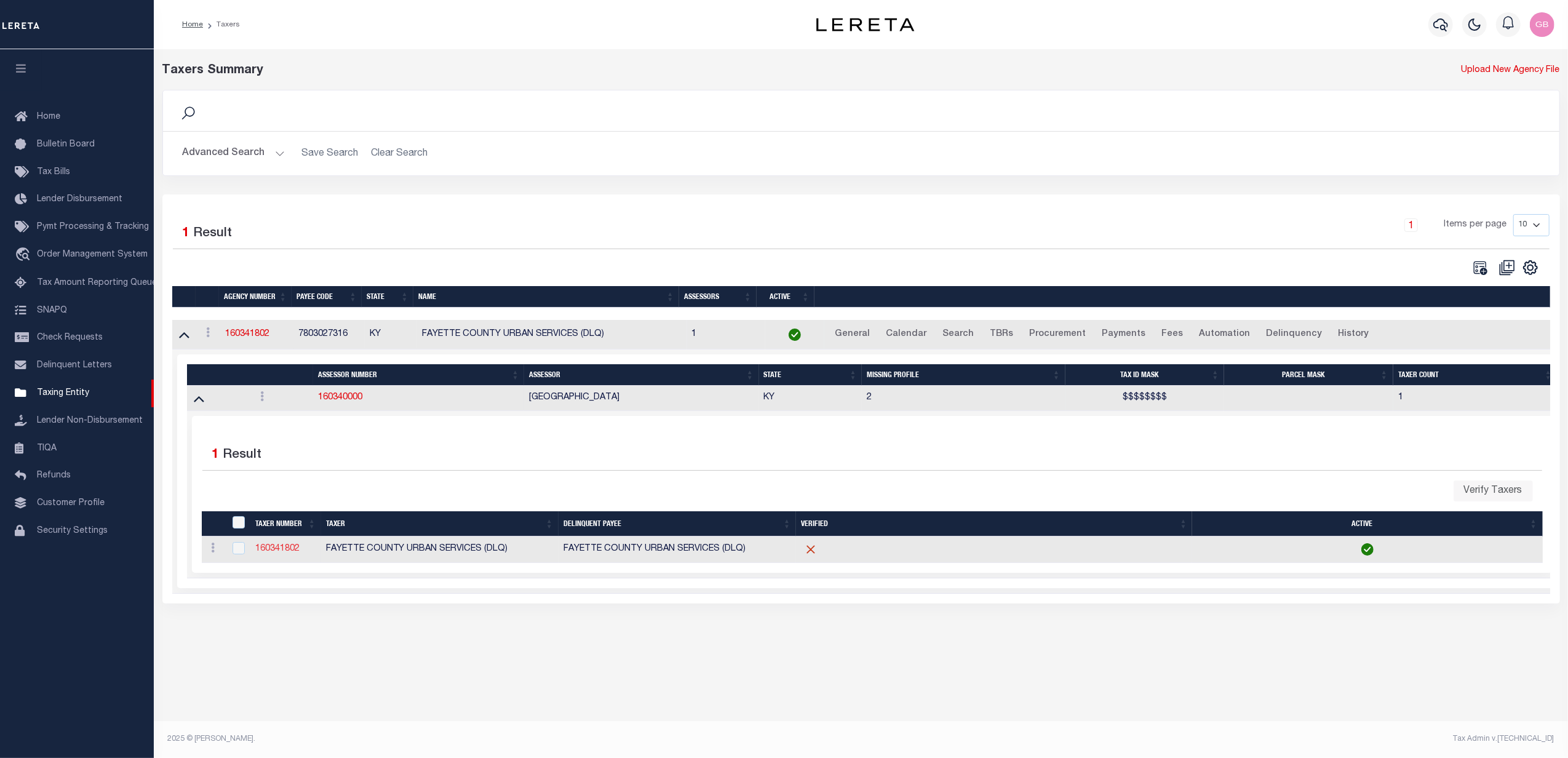
click at [275, 553] on link "160341802" at bounding box center [278, 548] width 44 height 8
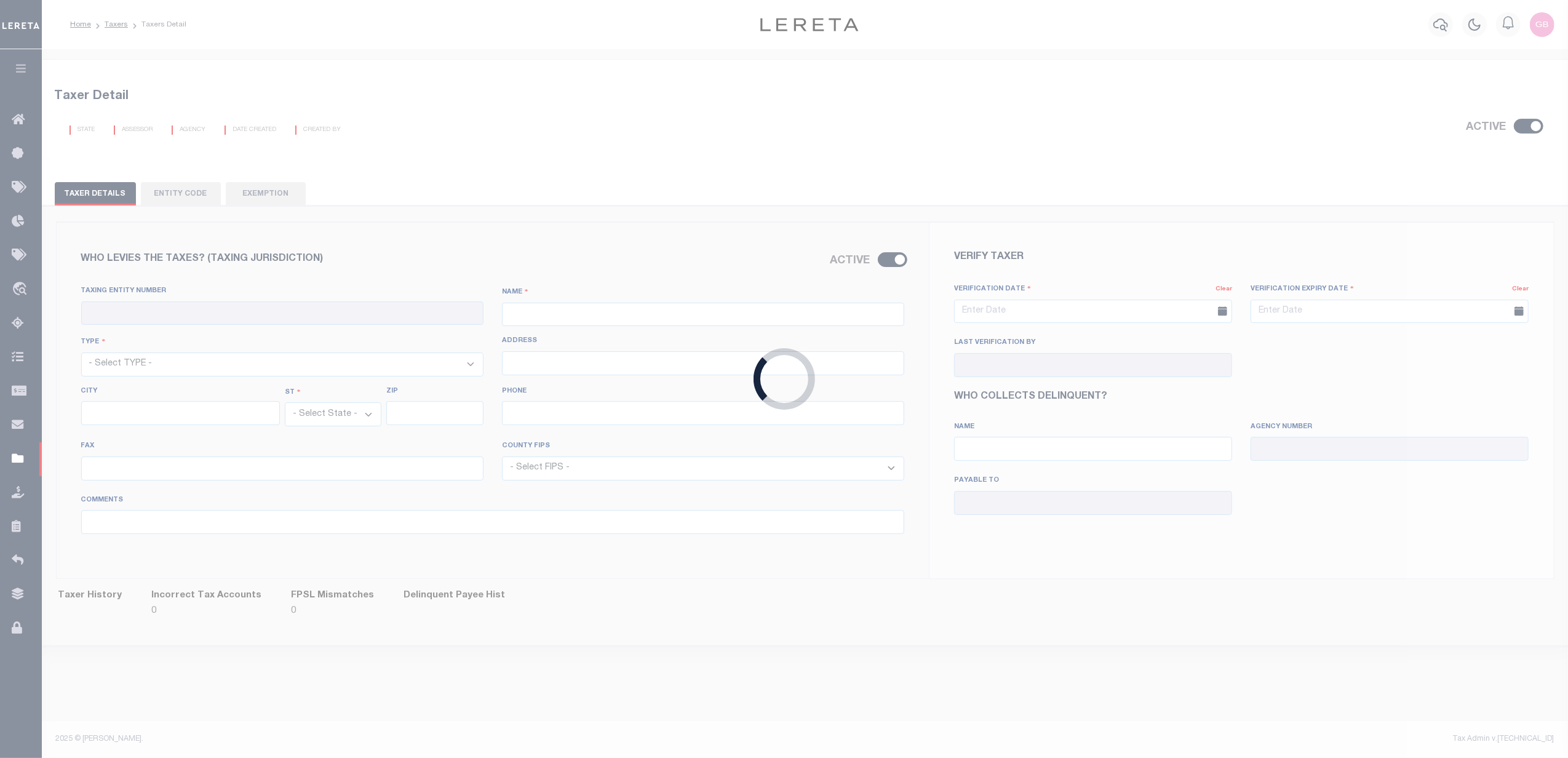
checkbox input "true"
type input "160341802"
type input "FAYETTE COUNTY URBAN SERVICES (DLQ)"
select select "1"
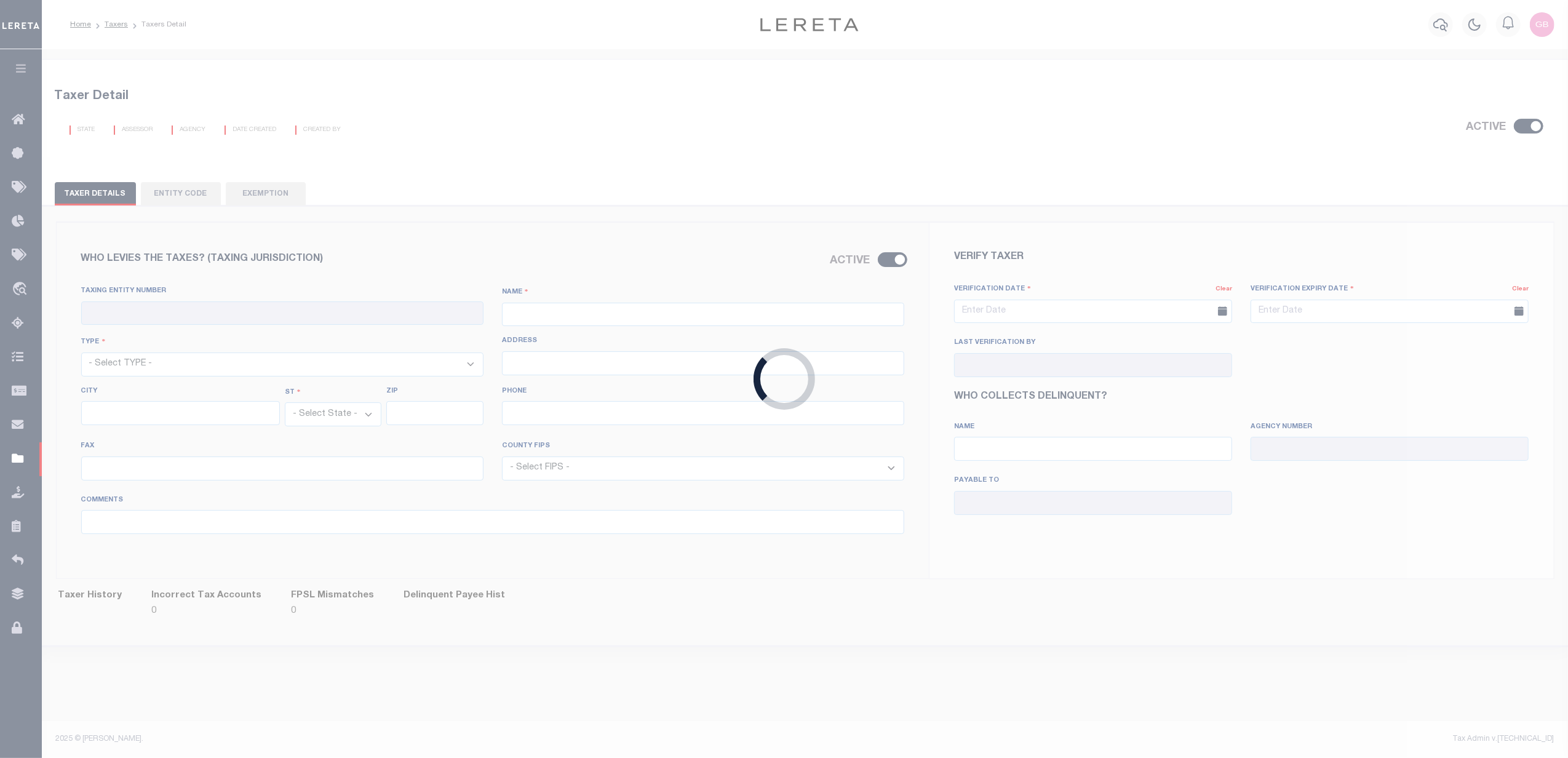
type input "[STREET_ADDRESS]"
type input "[GEOGRAPHIC_DATA]"
select select "KY"
type input "40507"
type input "[PHONE_NUMBER]"
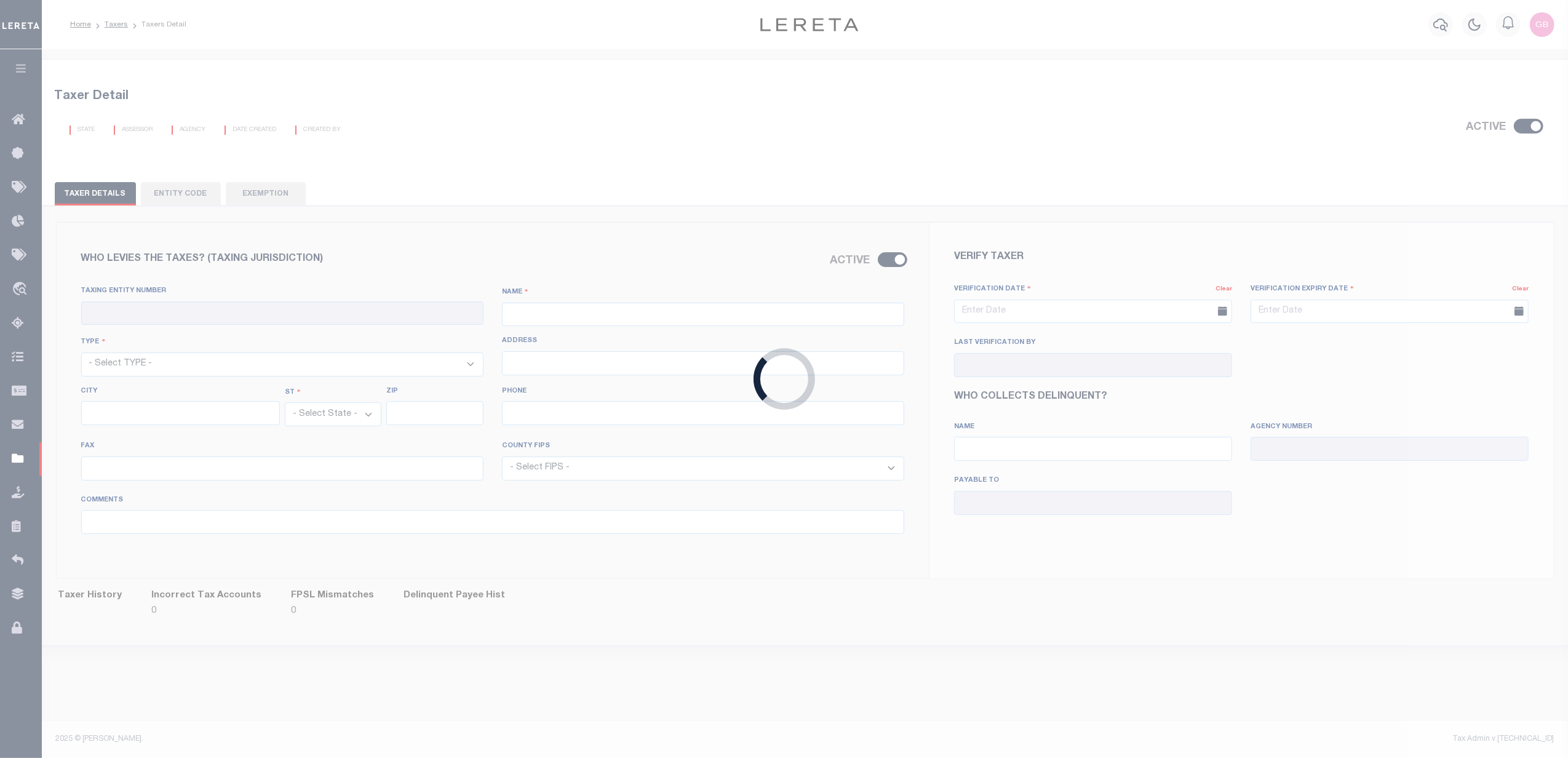
type input "[PHONE_NUMBER]"
select select "21067"
type input "FAYETTE COUNTY URBAN SERVICES (DLQ) - Assessments"
type input "160341802"
type input "SHERIFF"
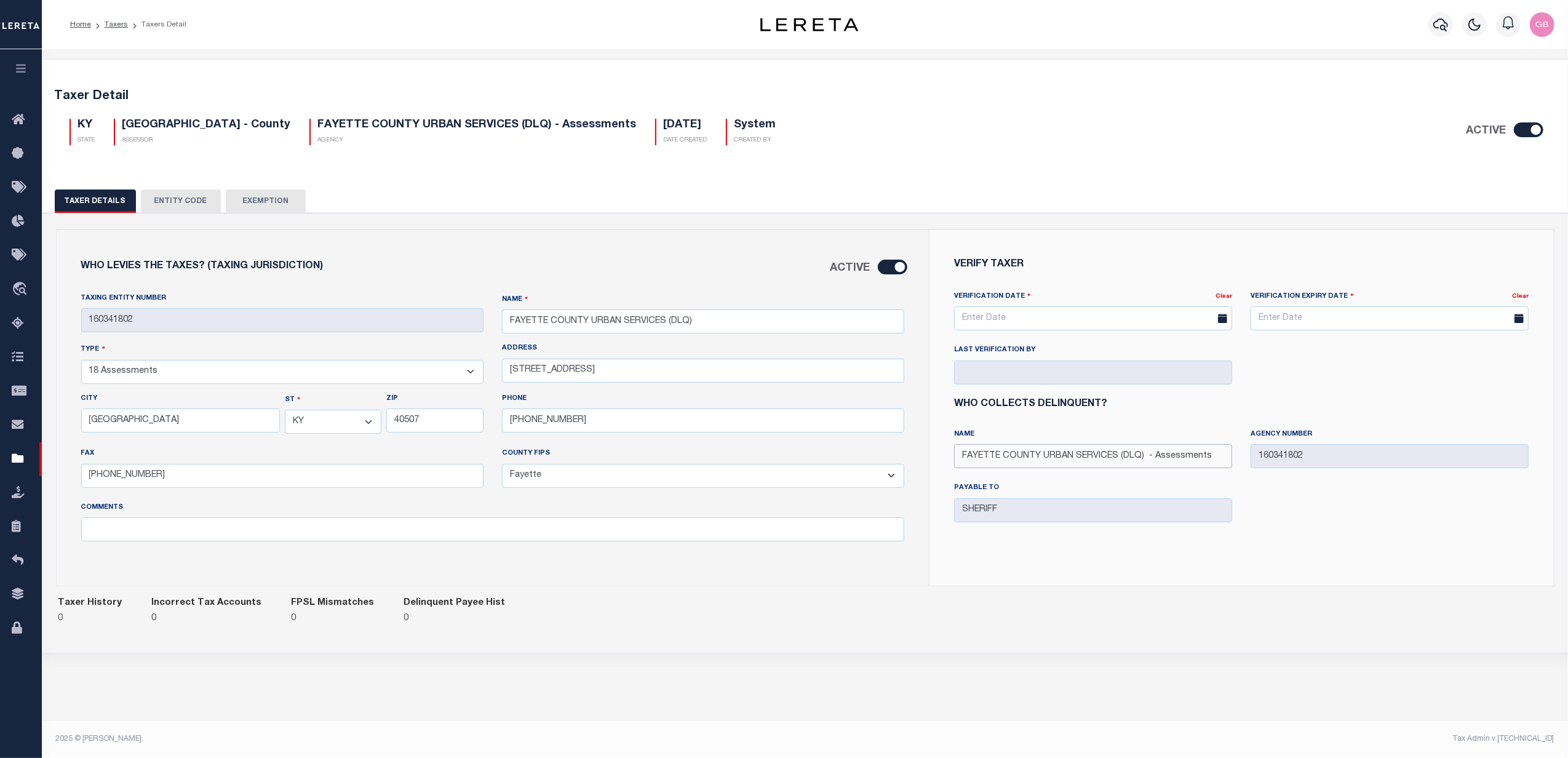
click at [1226, 456] on input "FAYETTE COUNTY URBAN SERVICES (DLQ) - Assessments" at bounding box center [1093, 455] width 278 height 24
click at [1220, 446] on input "FAYETTE COUNTY URBAN SERVICES (DLQ) - Assessments" at bounding box center [1093, 455] width 278 height 24
click at [1377, 581] on div "VERIFY TAXER VERIFICATION DATE Clear Verification Expiry Date Clear 13600 Name" at bounding box center [1242, 408] width 624 height 355
drag, startPoint x: 1224, startPoint y: 453, endPoint x: 723, endPoint y: 475, distance: 501.5
click at [723, 475] on div "Who levies the taxes? (Taxing Jurisdiction)" at bounding box center [805, 407] width 1497 height 356
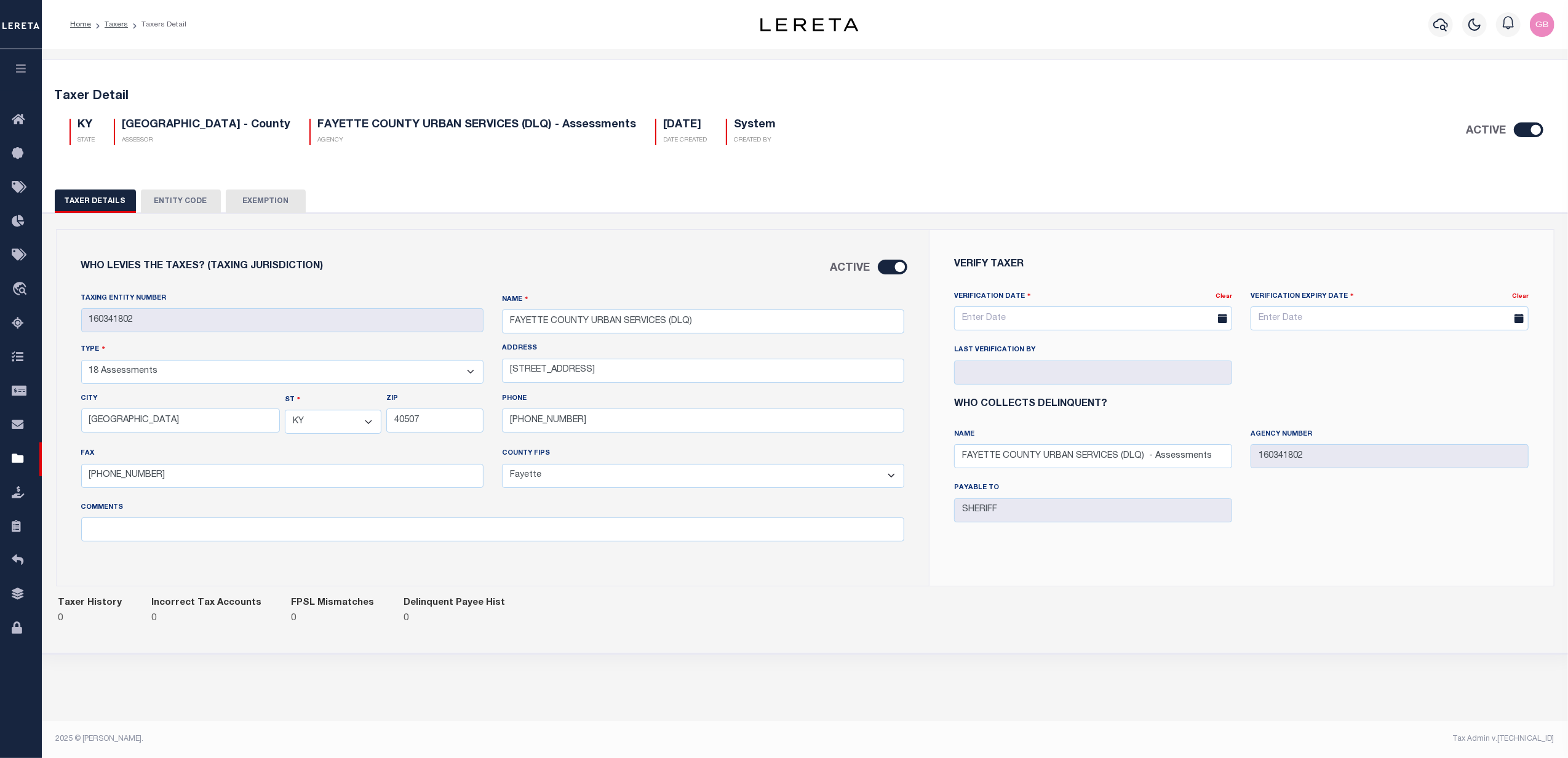
click at [646, 606] on div "Taxer History 0 Incorrect Tax Accounts 0 FPSL Mismatches 0 Delinquent Payee His…" at bounding box center [805, 612] width 1499 height 52
click at [185, 201] on button "Entity Code" at bounding box center [181, 201] width 80 height 24
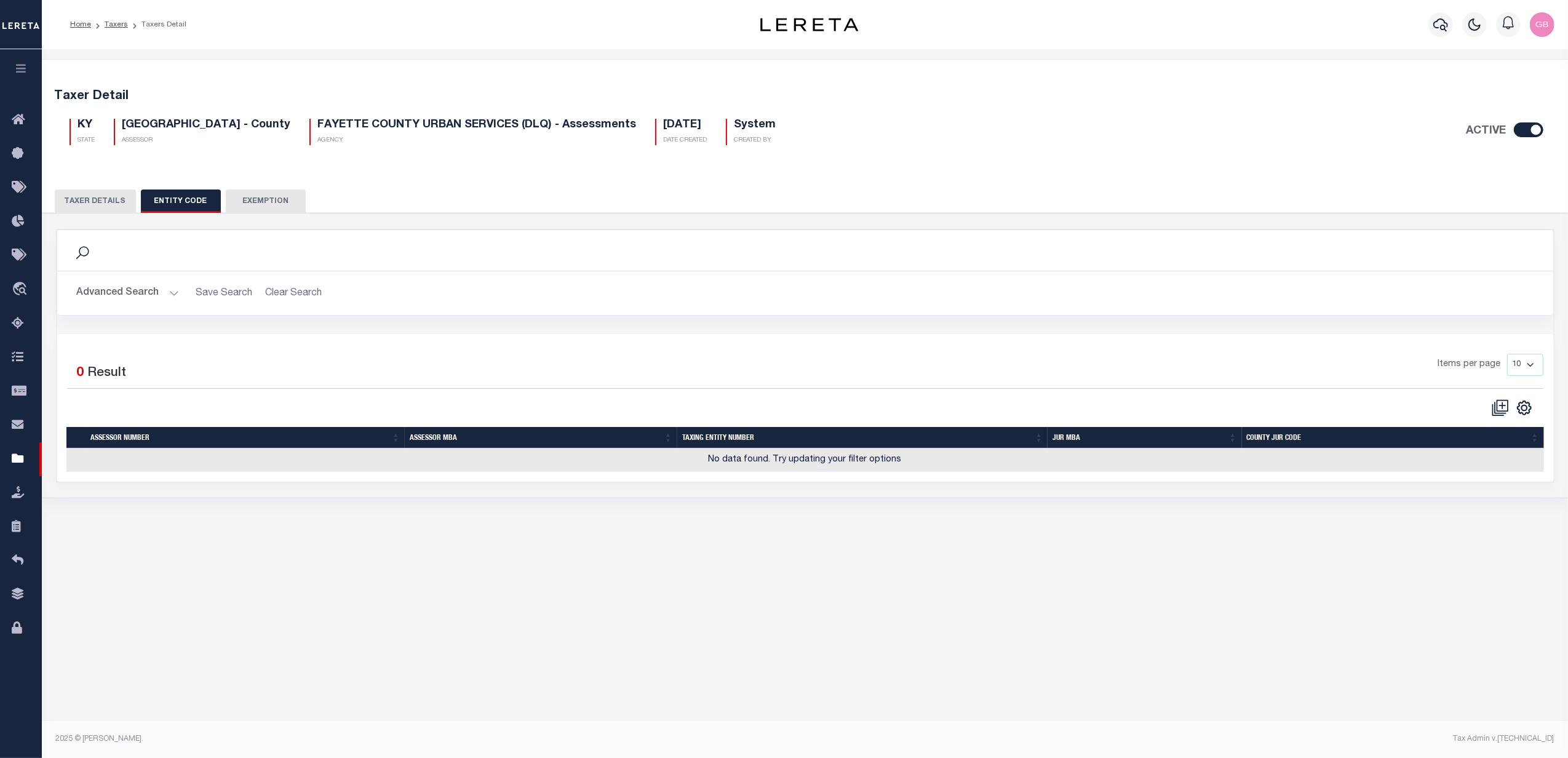
click at [268, 197] on button "Exemption" at bounding box center [265, 201] width 80 height 24
click at [104, 207] on button "Taxer Details" at bounding box center [95, 201] width 81 height 24
